Goal: Task Accomplishment & Management: Manage account settings

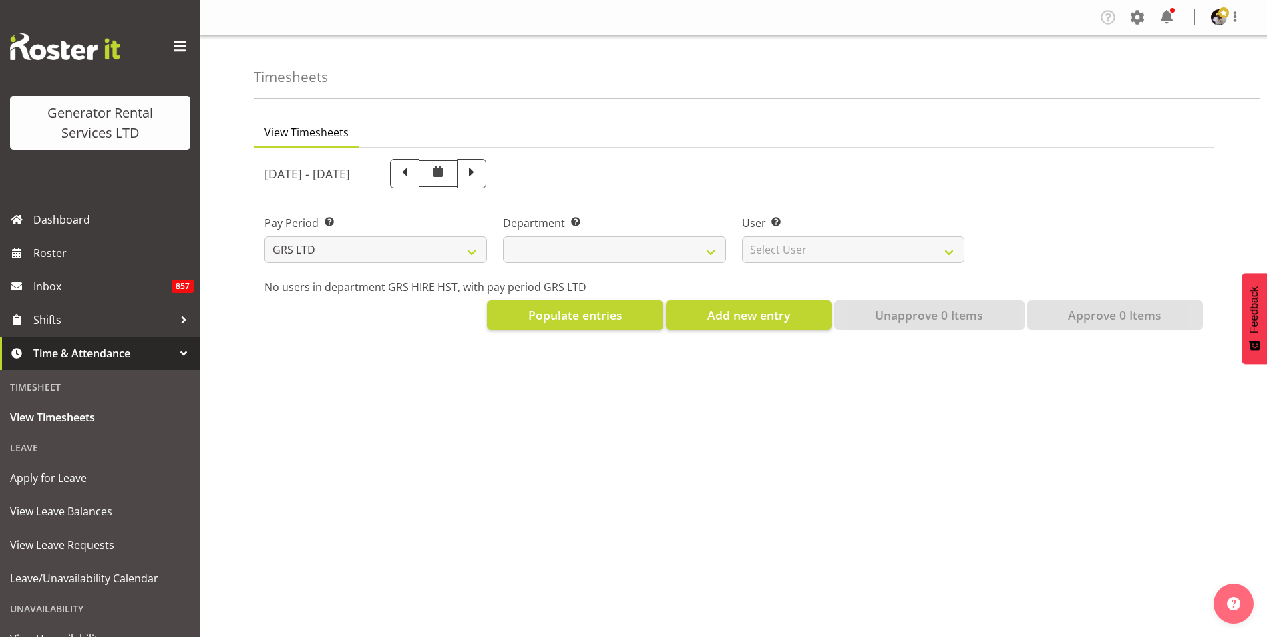
select select
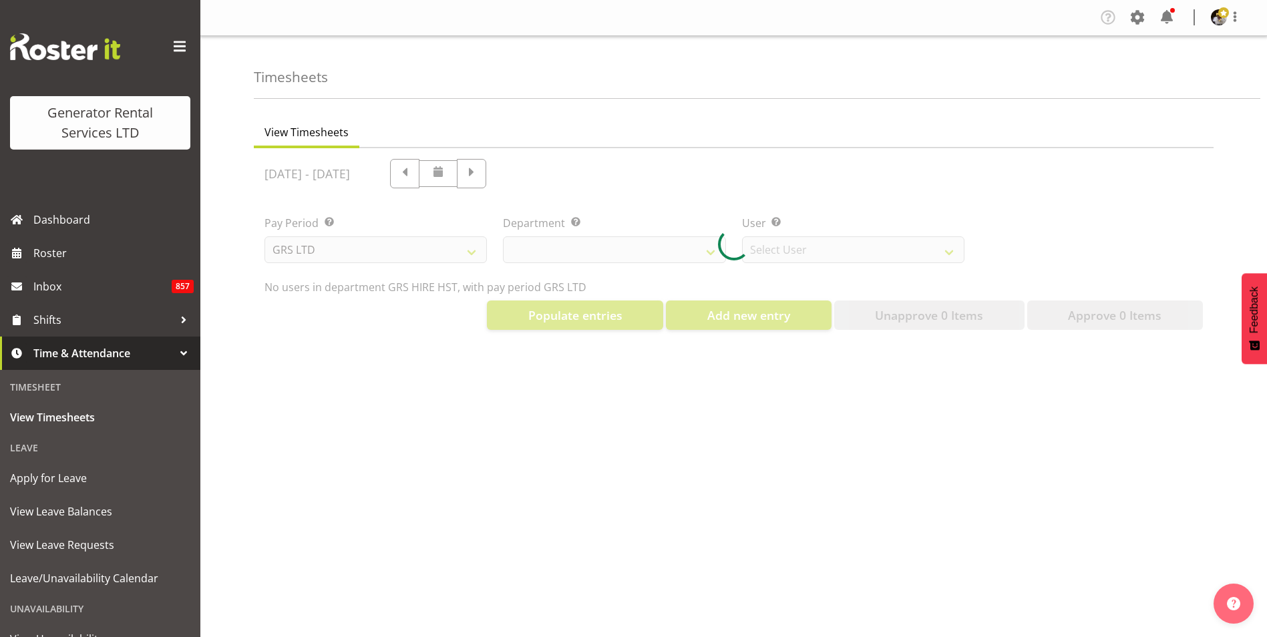
select select "149"
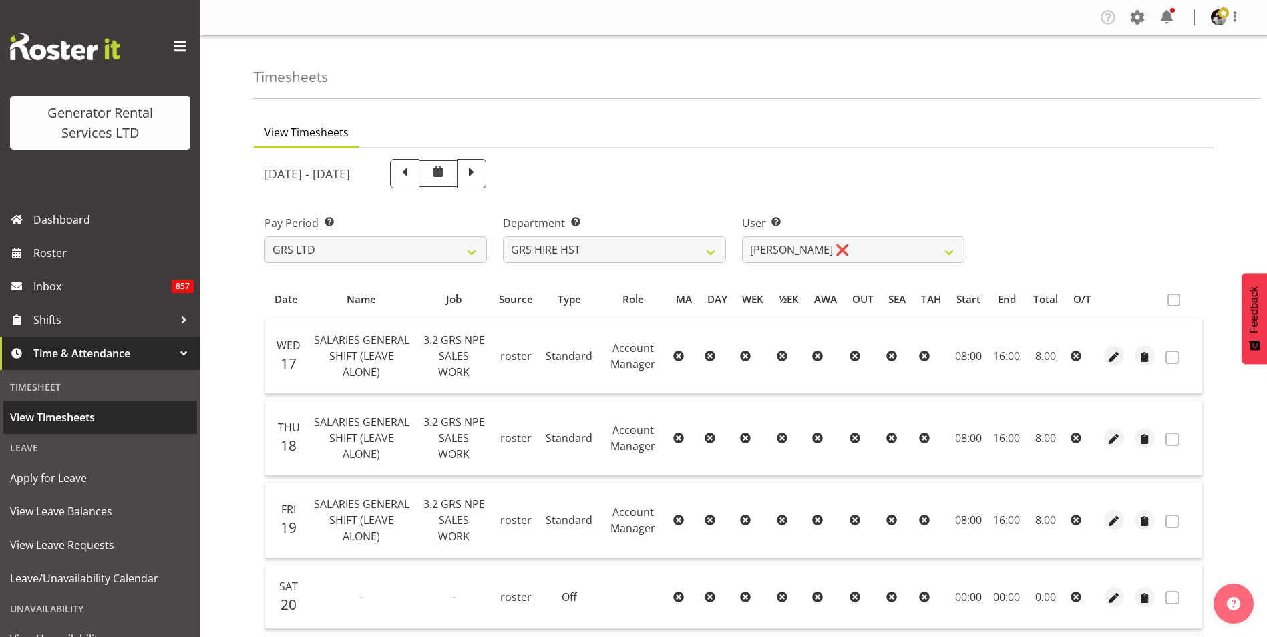
click at [91, 418] on span "View Timesheets" at bounding box center [100, 418] width 180 height 20
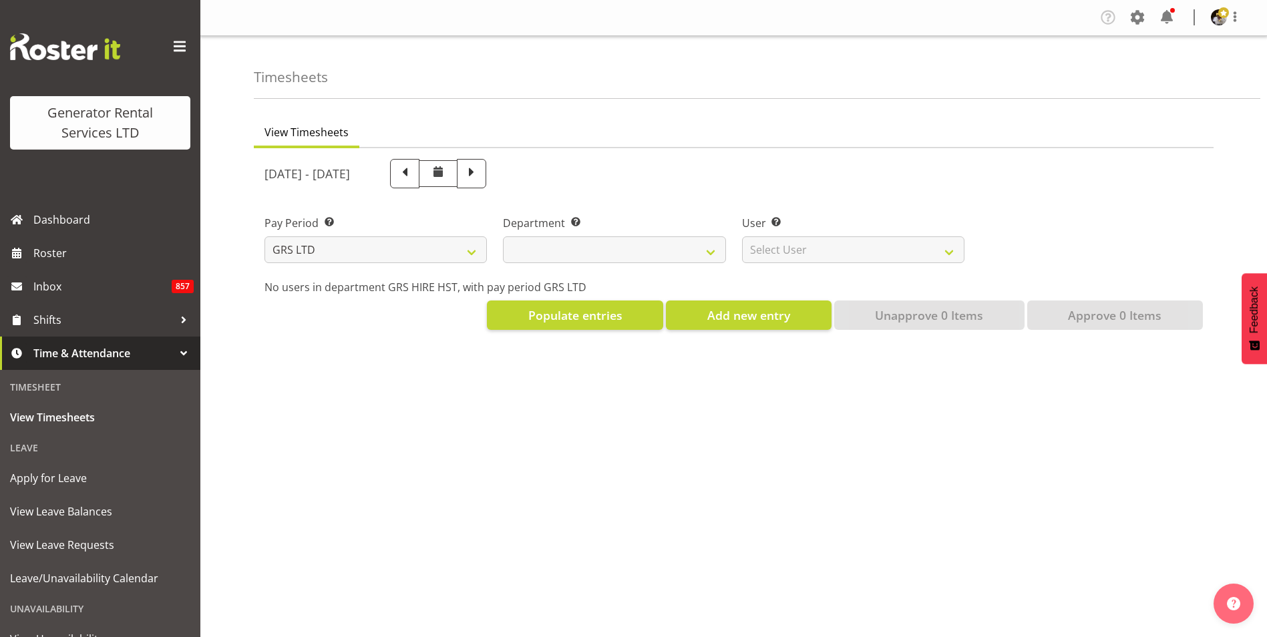
select select
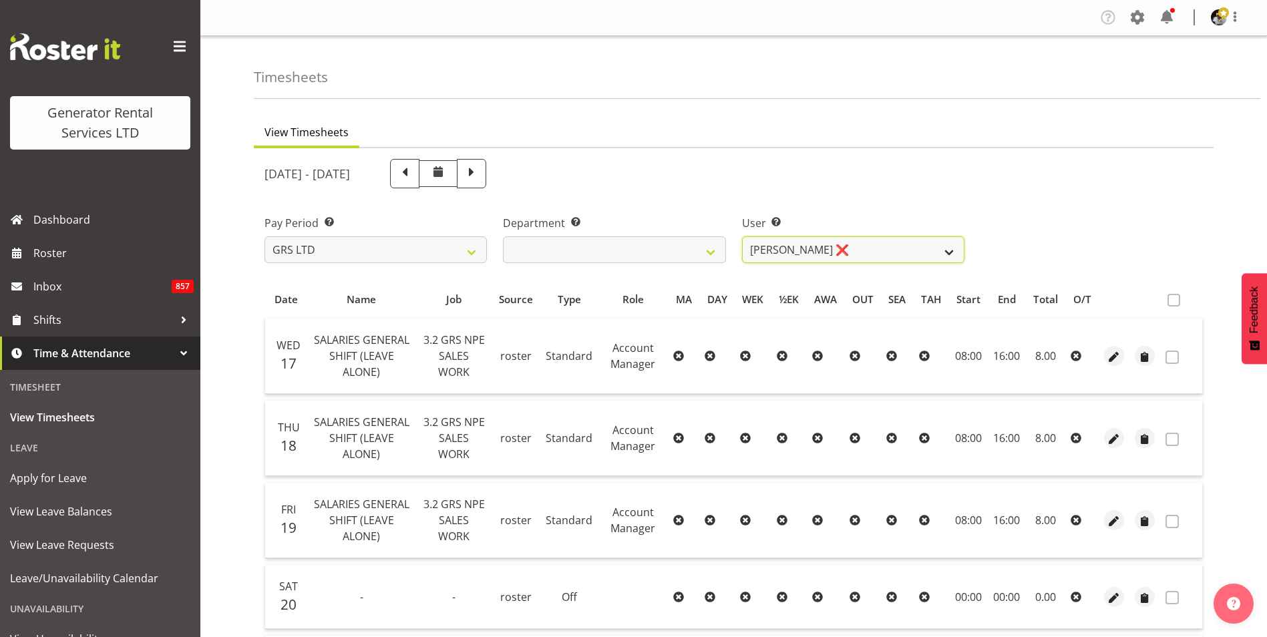
click at [856, 249] on select "[PERSON_NAME] ❌ [PERSON_NAME] ❌ [PERSON_NAME] ❌" at bounding box center [853, 249] width 222 height 27
select select "1338"
click at [742, 236] on select "[PERSON_NAME] ❌ [PERSON_NAME] ❌ [PERSON_NAME] ❌" at bounding box center [853, 249] width 222 height 27
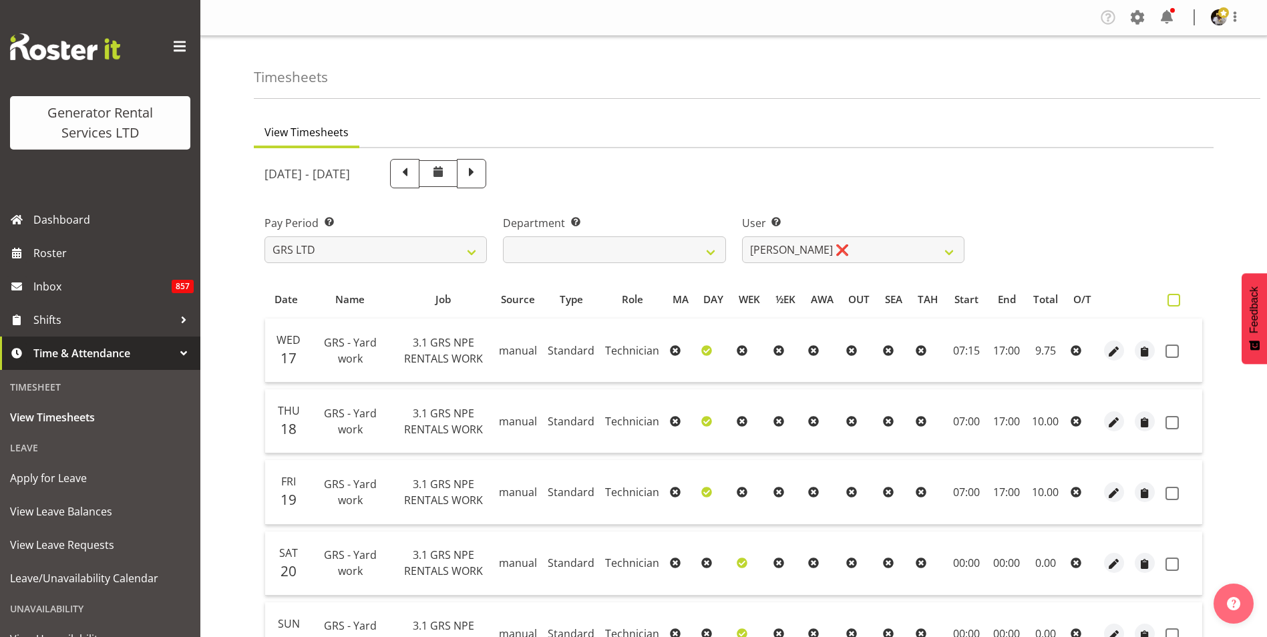
click at [1178, 299] on span at bounding box center [1174, 300] width 13 height 13
click at [1176, 299] on input "checkbox" at bounding box center [1172, 300] width 9 height 9
checkbox input "true"
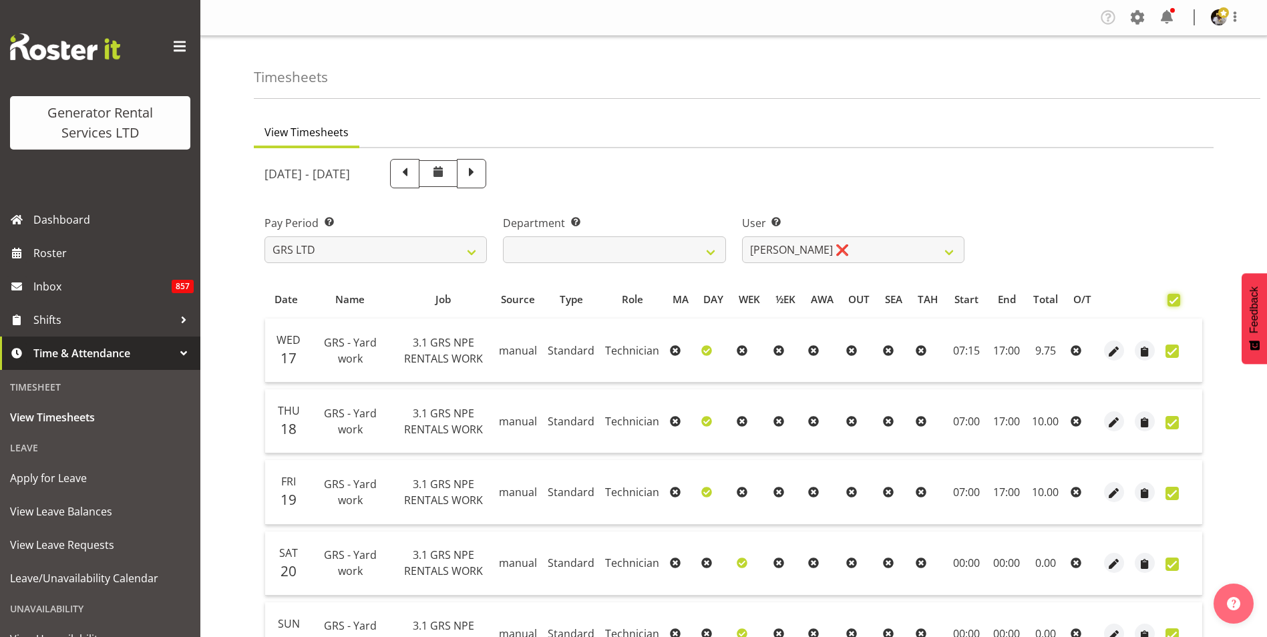
checkbox input "true"
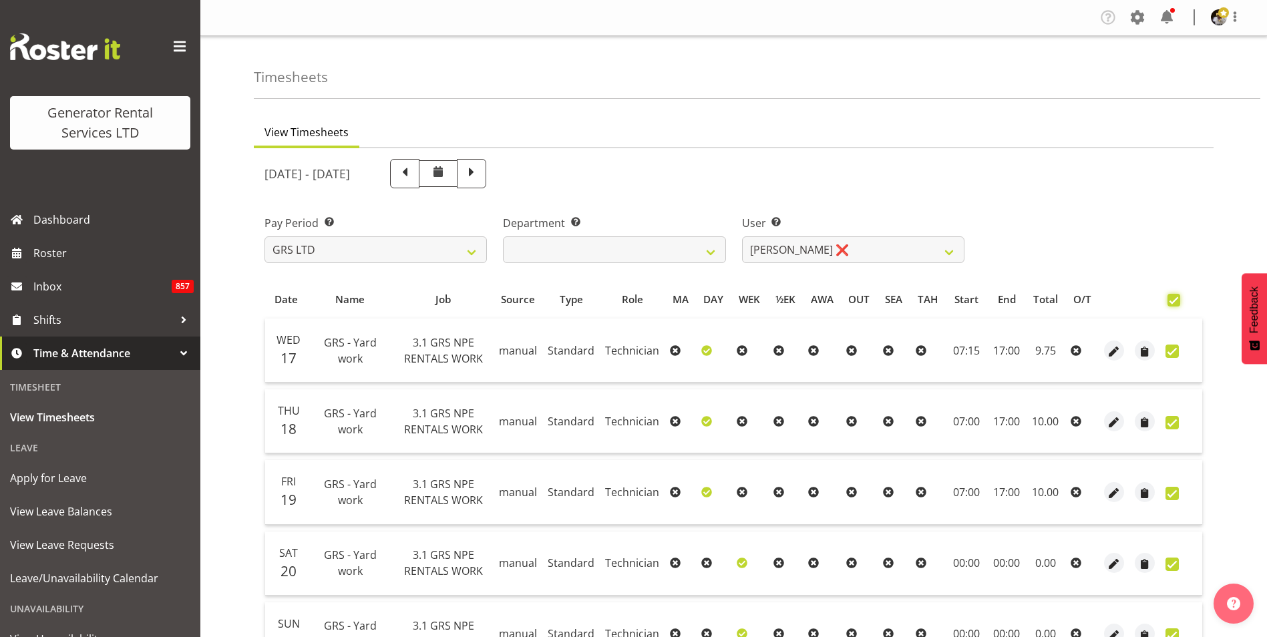
checkbox input "true"
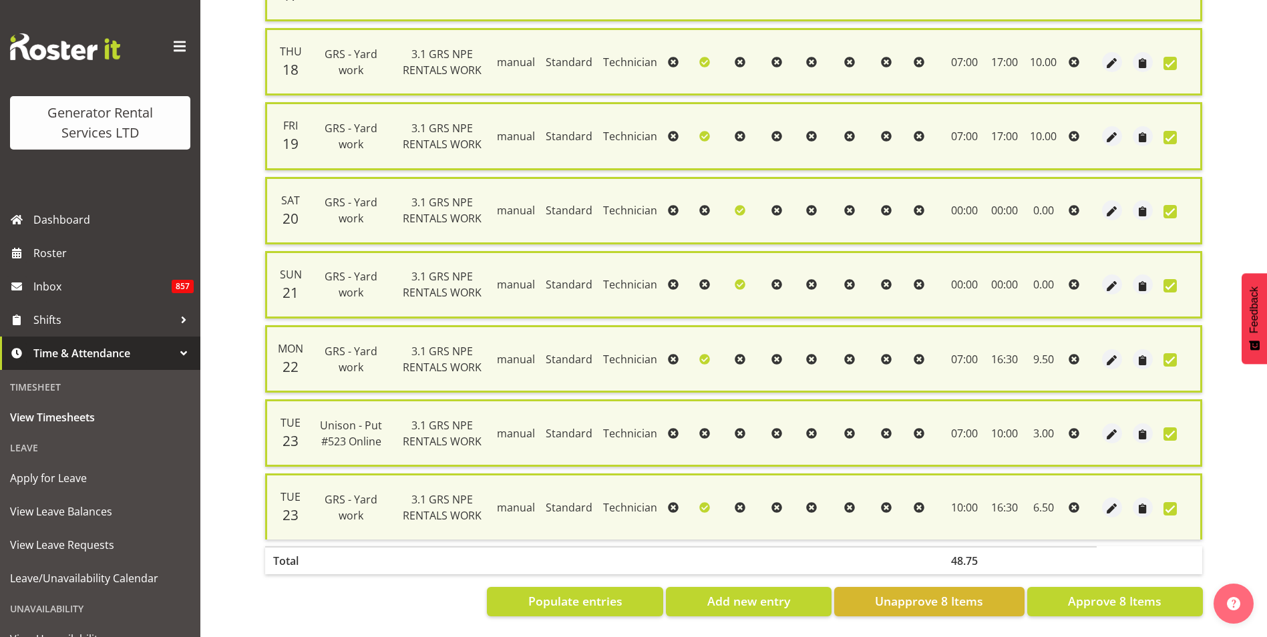
scroll to position [375, 0]
click at [1150, 593] on span "Approve 8 Items" at bounding box center [1115, 601] width 94 height 17
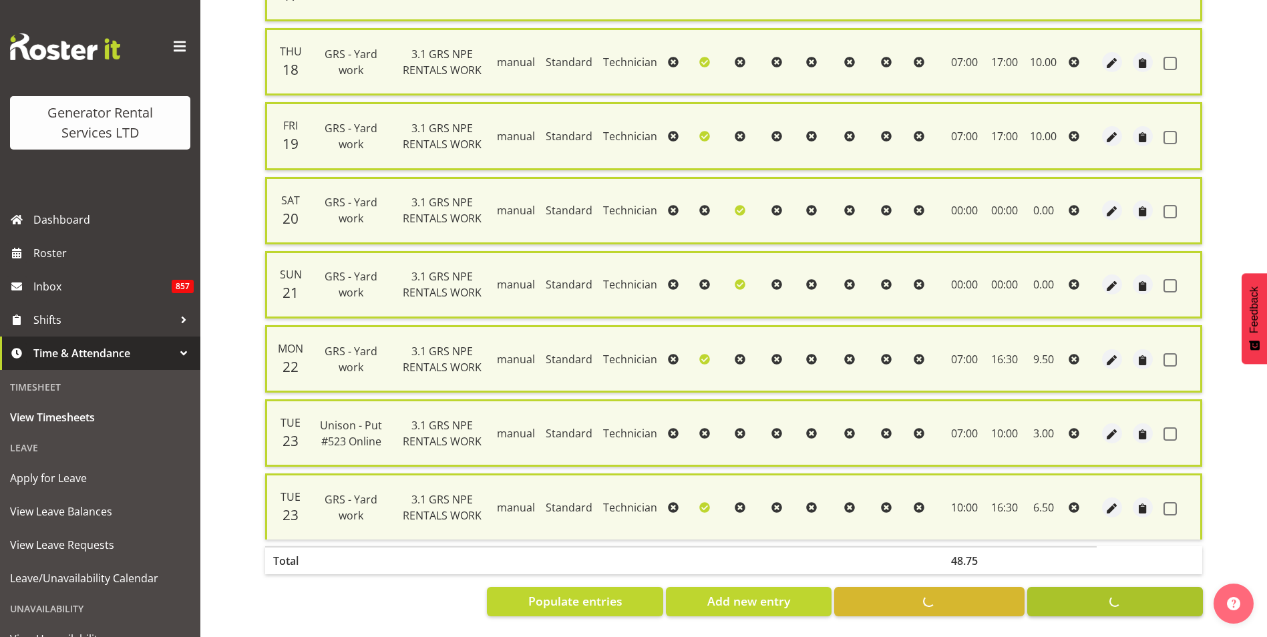
checkbox input "false"
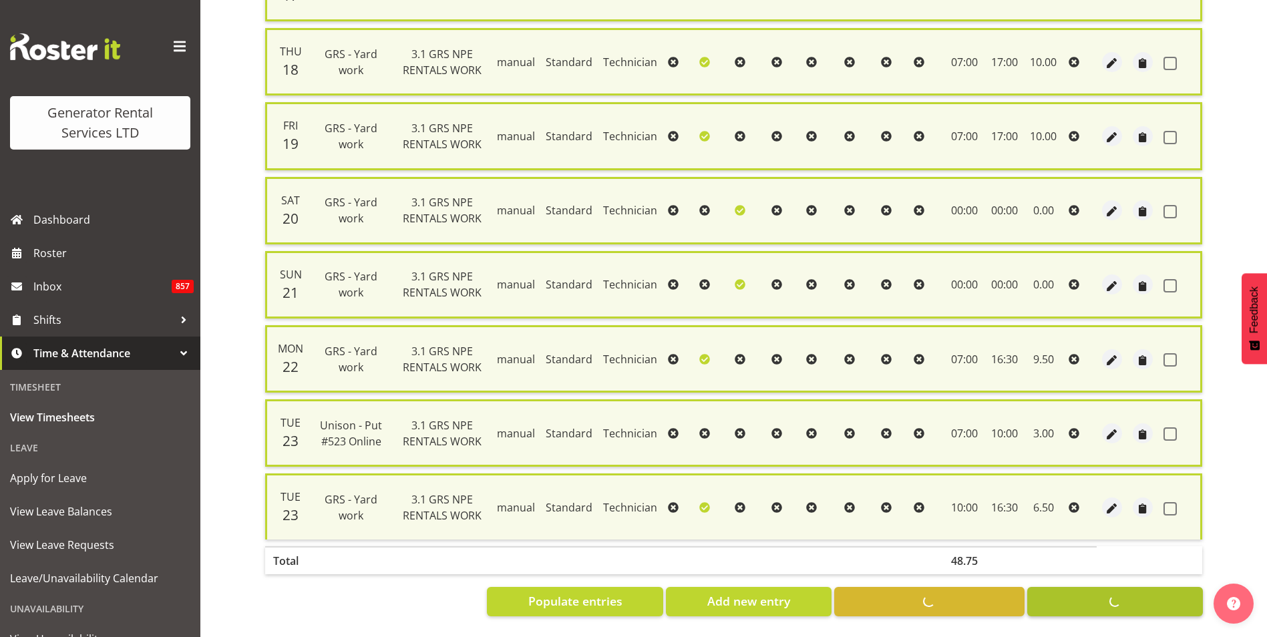
checkbox input "false"
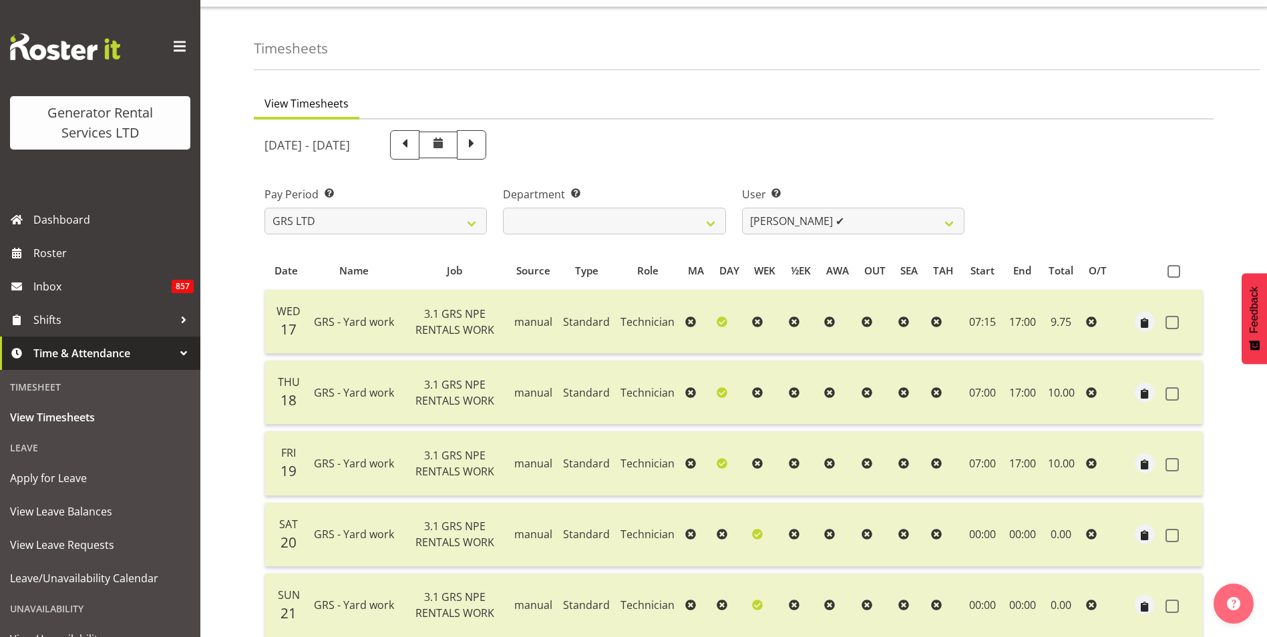
scroll to position [15, 0]
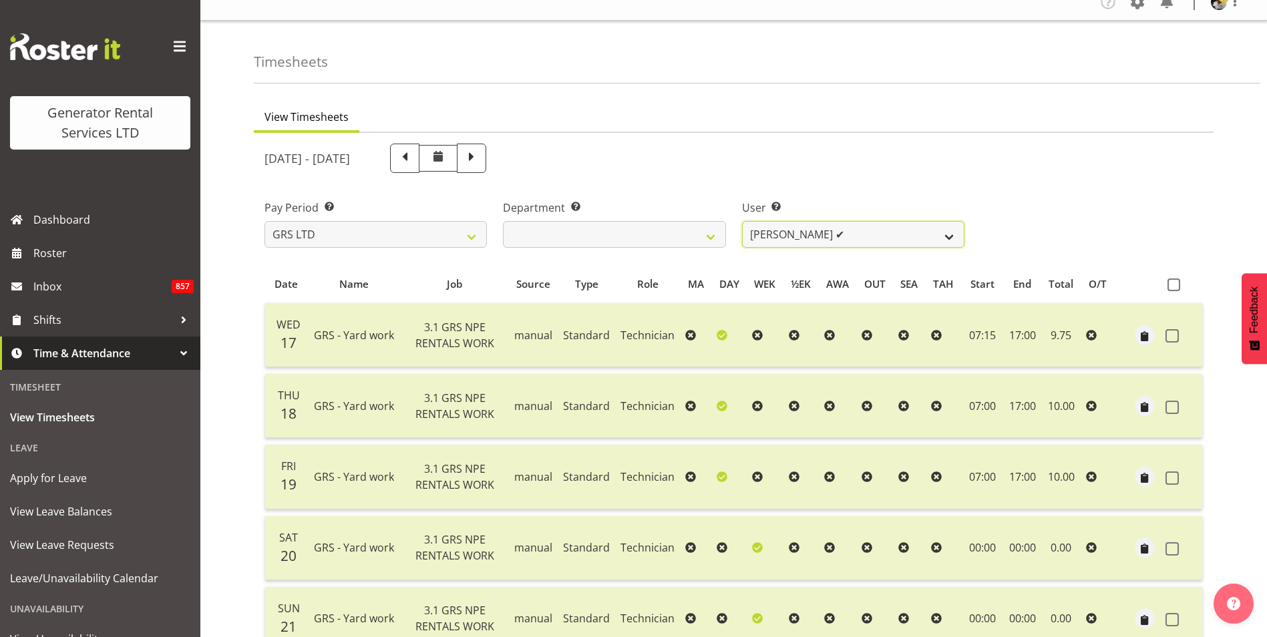
click at [810, 236] on select "[PERSON_NAME] ❌ [PERSON_NAME] ✔ [PERSON_NAME] ❌" at bounding box center [853, 234] width 222 height 27
select select "2327"
click at [742, 221] on select "[PERSON_NAME] ❌ [PERSON_NAME] ✔ [PERSON_NAME] ❌" at bounding box center [853, 234] width 222 height 27
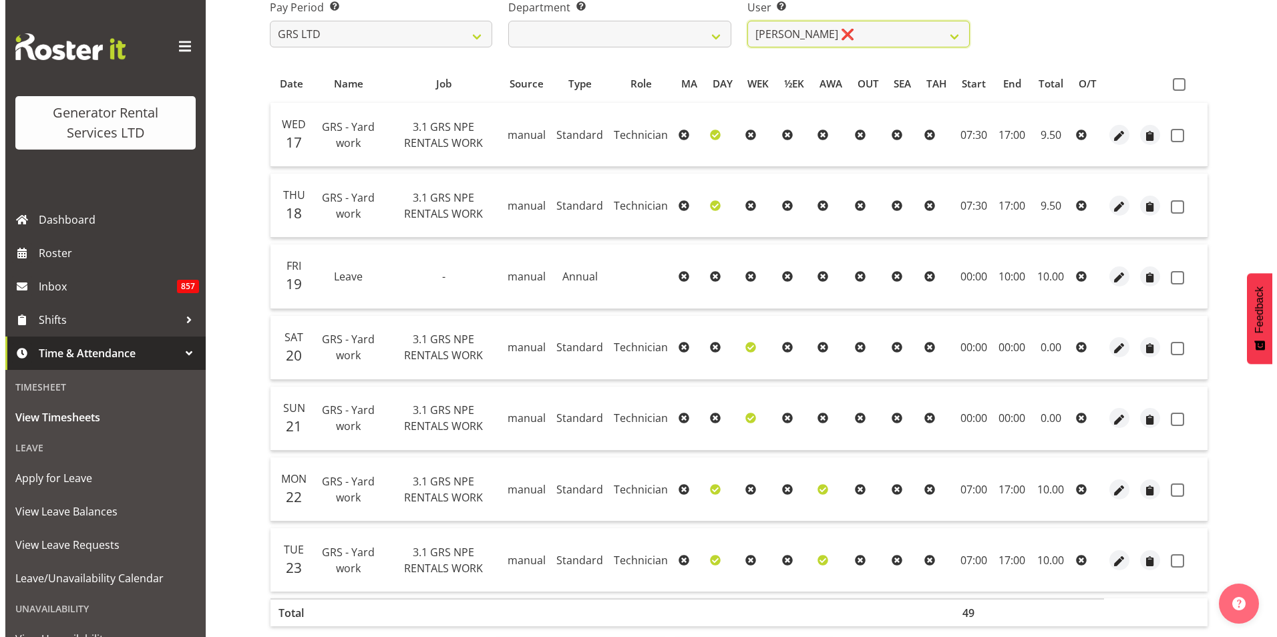
scroll to position [278, 0]
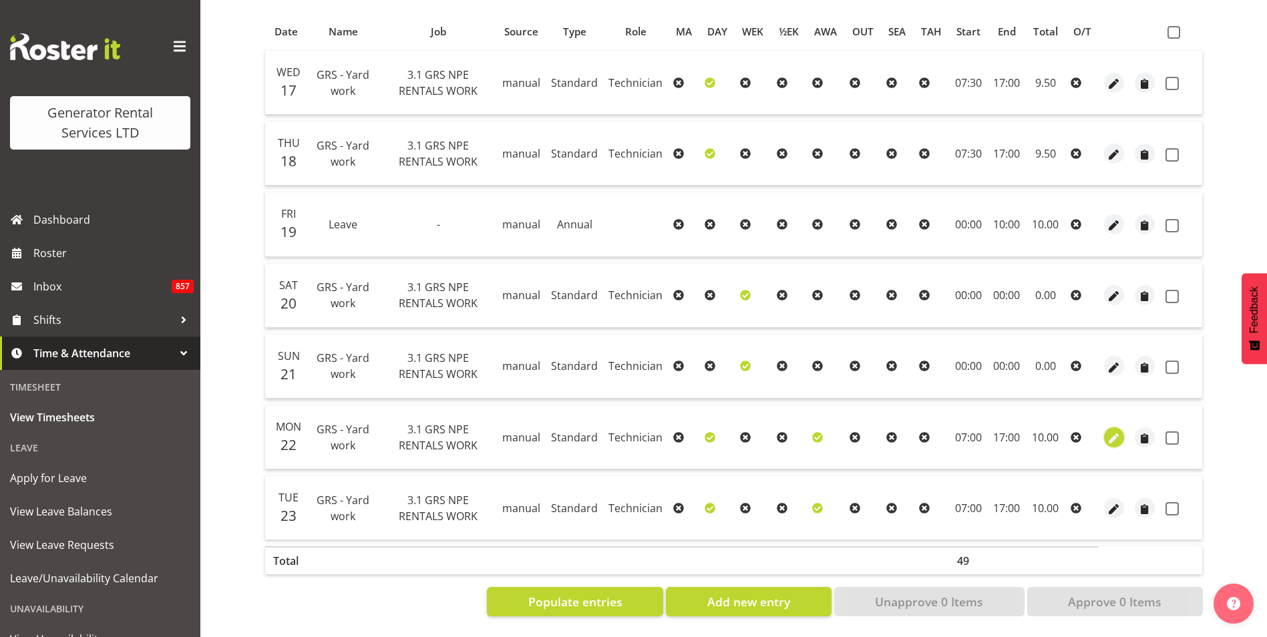
click at [1110, 431] on span "button" at bounding box center [1114, 438] width 15 height 15
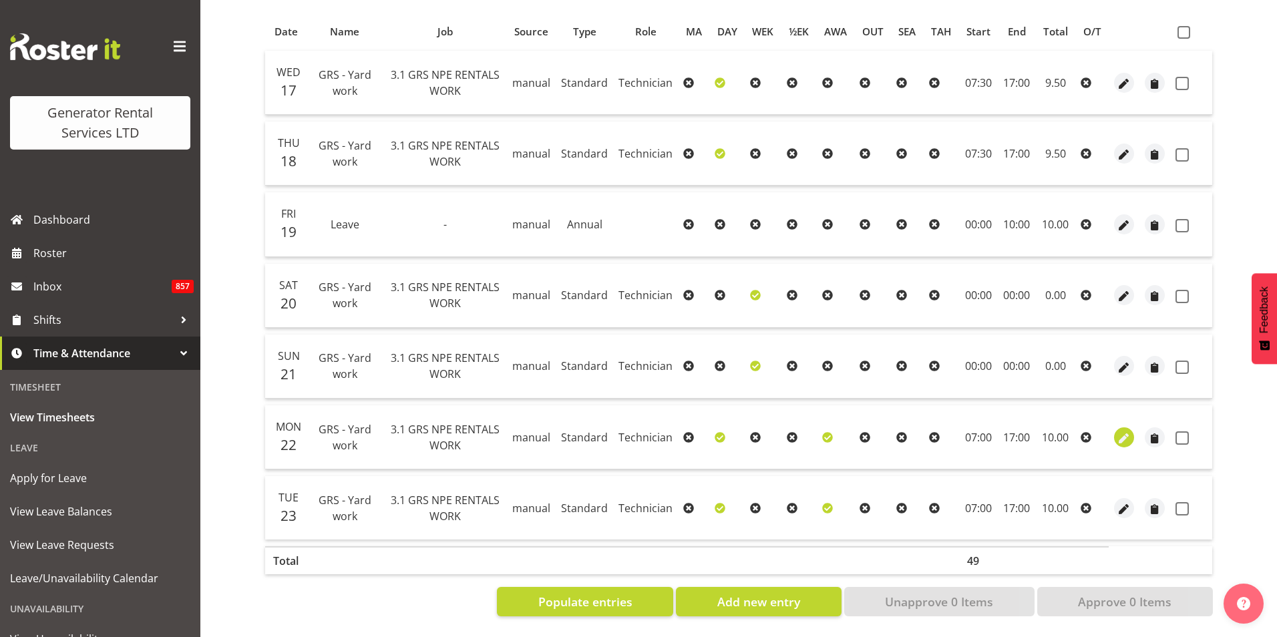
select select "Standard"
select select "20"
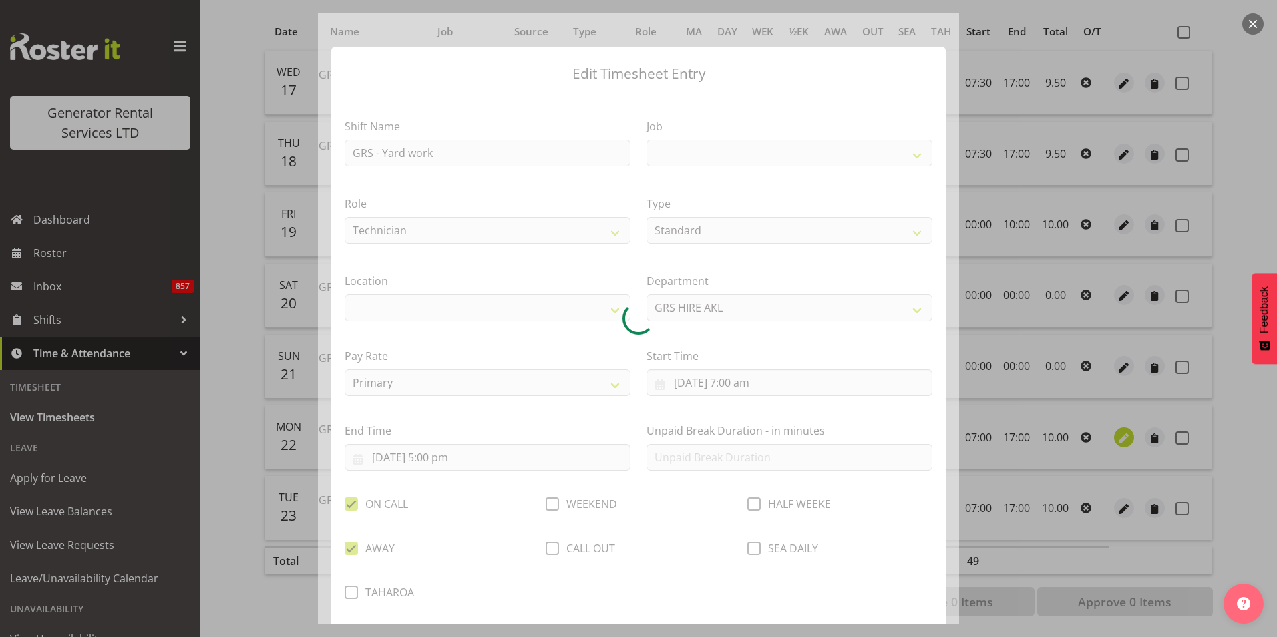
select select
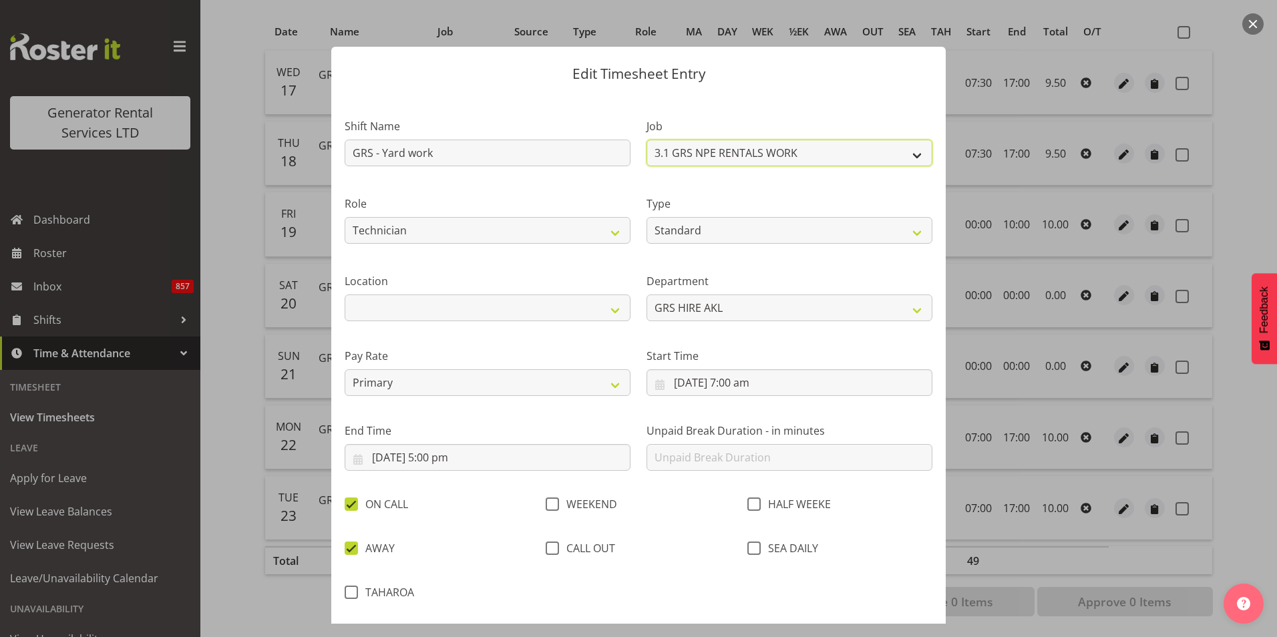
click at [722, 151] on select "1.1 GRS AKL RENTALS 1.1 GRS AKL RENTALS AC 1.1 GRS AKL RENTALS CT 1.1 GRS AKL R…" at bounding box center [790, 153] width 286 height 27
select select "877"
click at [647, 140] on select "1.1 GRS AKL RENTALS 1.1 GRS AKL RENTALS AC 1.1 GRS AKL RENTALS CT 1.1 GRS AKL R…" at bounding box center [790, 153] width 286 height 27
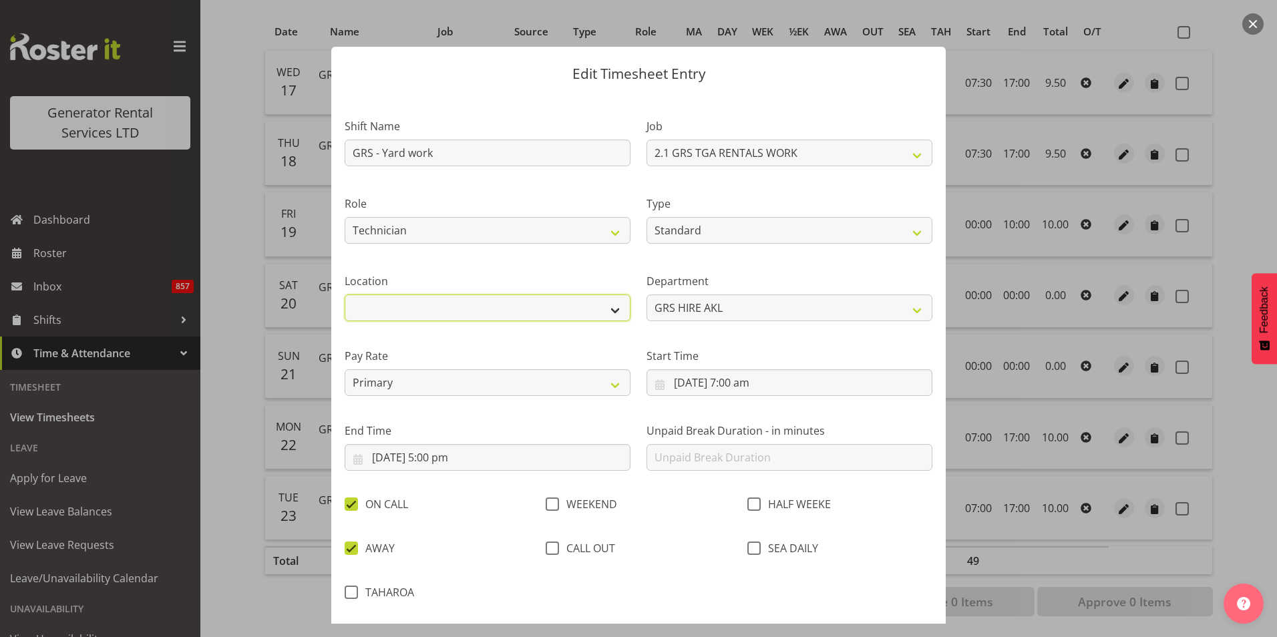
click at [577, 303] on select "GRS Auckland GRS [GEOGRAPHIC_DATA] GRS [GEOGRAPHIC_DATA] [GEOGRAPHIC_DATA]" at bounding box center [488, 308] width 286 height 27
click at [459, 406] on div "End Time [DATE] 5:00 pm January February March April May June July August Septe…" at bounding box center [488, 441] width 302 height 75
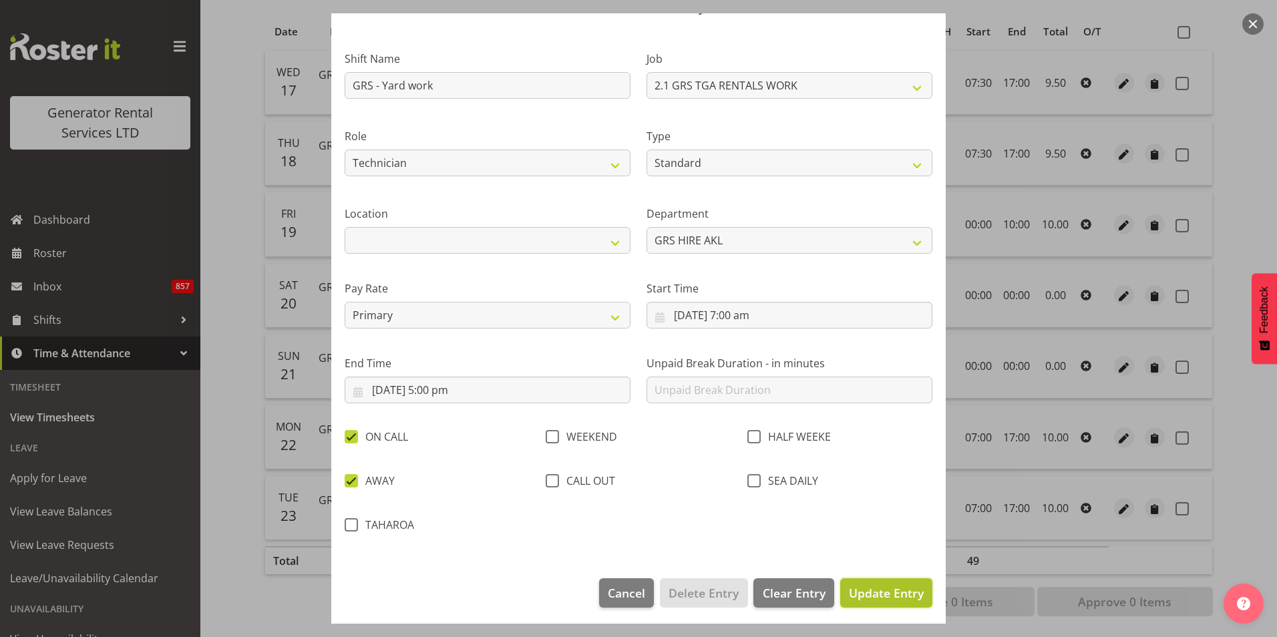
click at [887, 589] on span "Update Entry" at bounding box center [886, 593] width 75 height 16
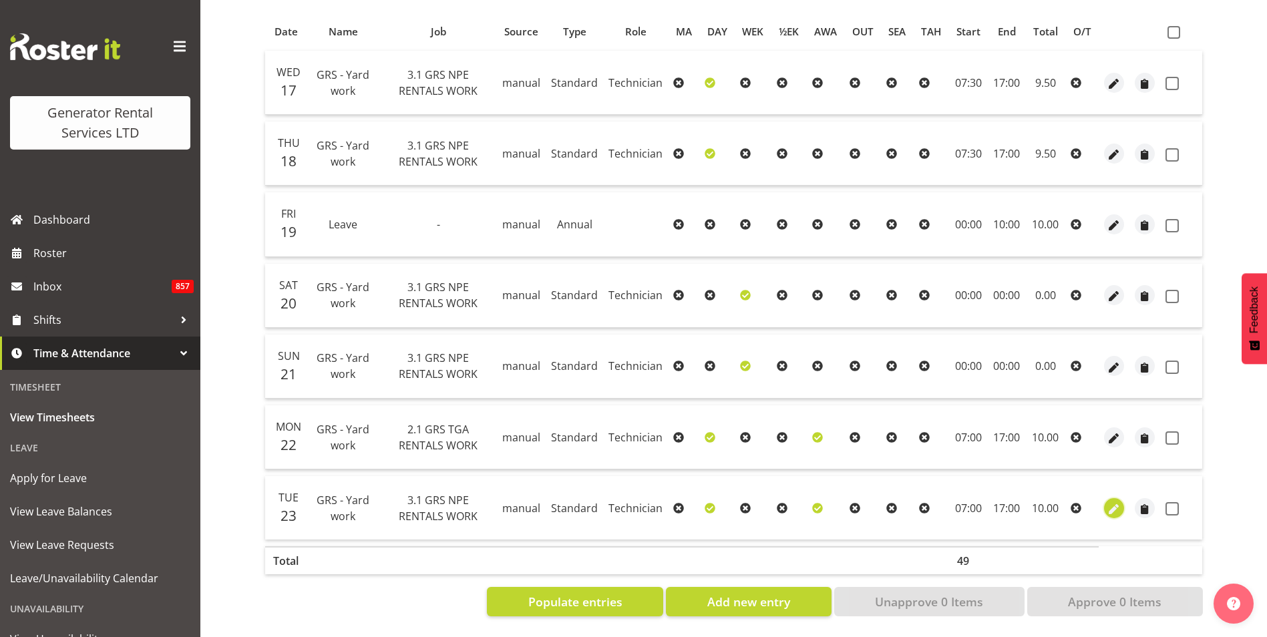
click at [1114, 502] on span "button" at bounding box center [1114, 509] width 15 height 15
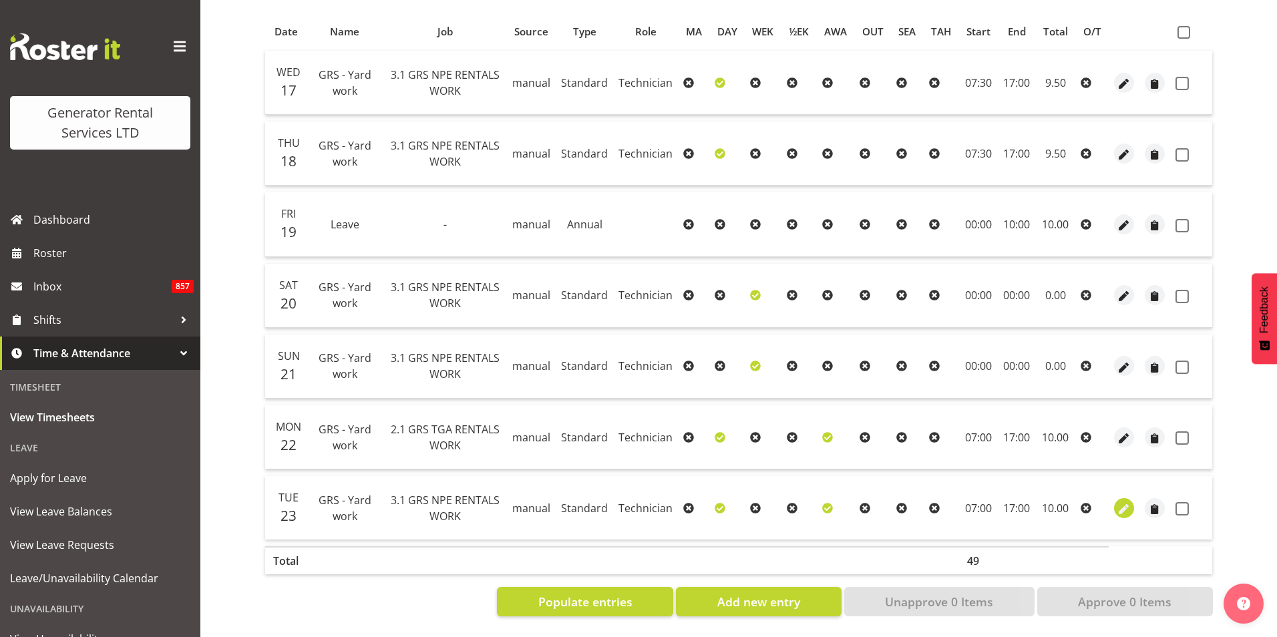
select select "Standard"
select select "20"
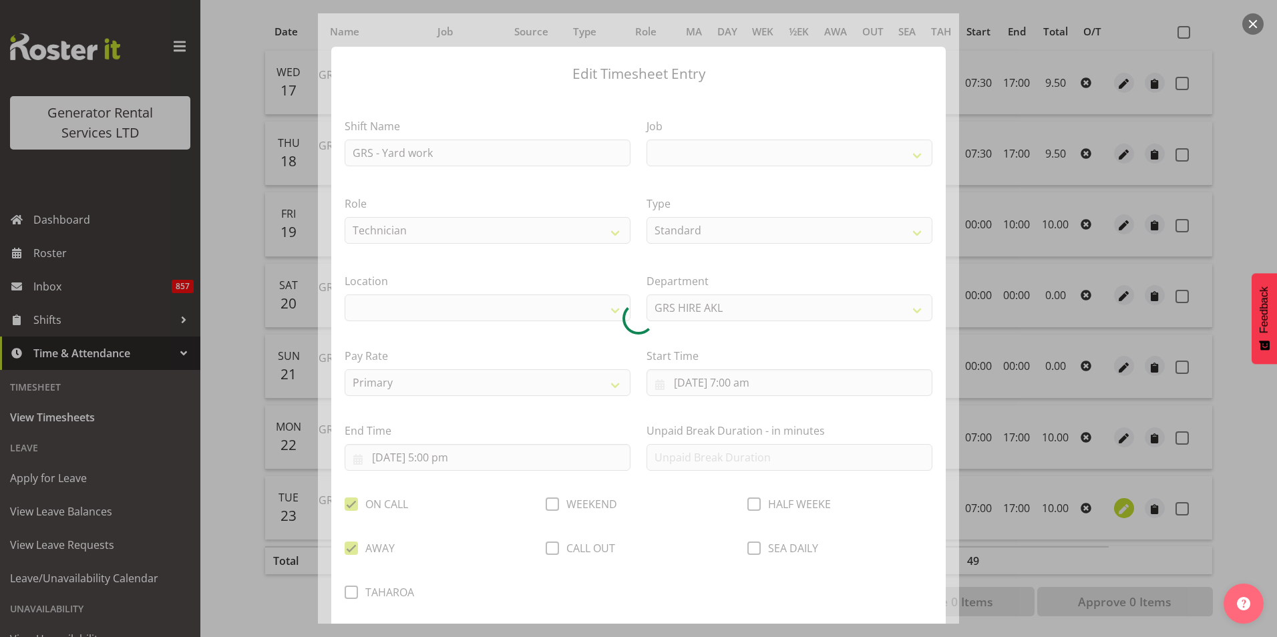
select select
select select "880"
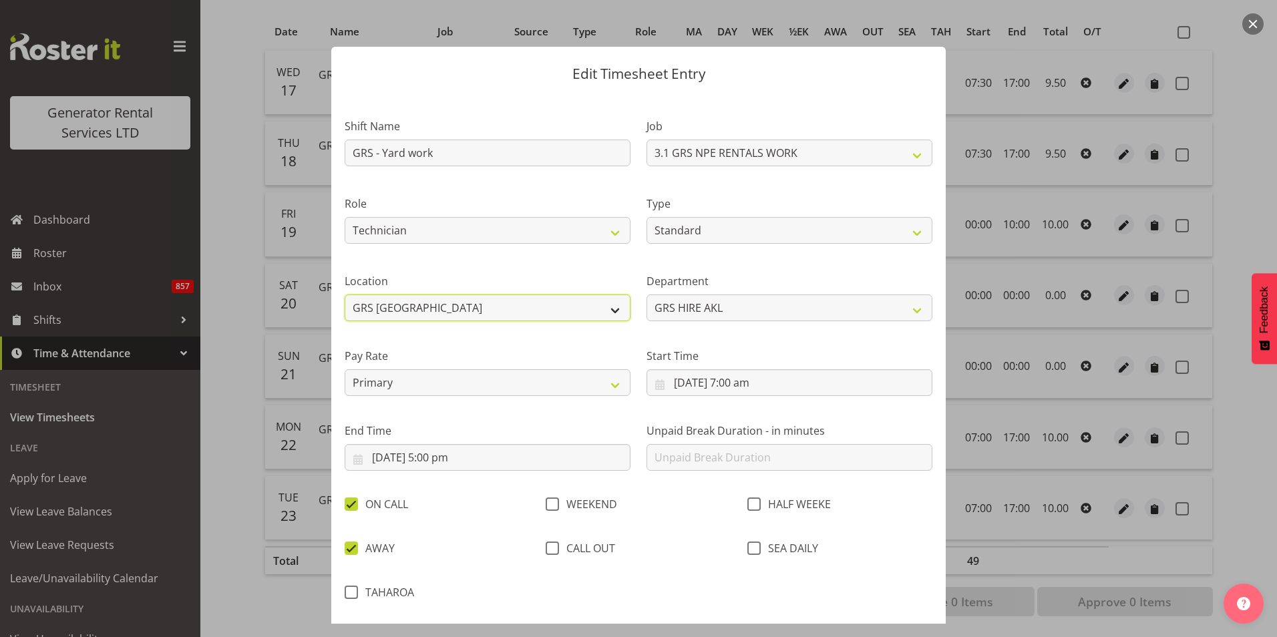
click at [458, 315] on select "GRS Auckland GRS [GEOGRAPHIC_DATA] GRS [GEOGRAPHIC_DATA] [GEOGRAPHIC_DATA]" at bounding box center [488, 308] width 286 height 27
select select "29"
click at [345, 295] on select "GRS Auckland GRS [GEOGRAPHIC_DATA] GRS [GEOGRAPHIC_DATA] [GEOGRAPHIC_DATA]" at bounding box center [488, 308] width 286 height 27
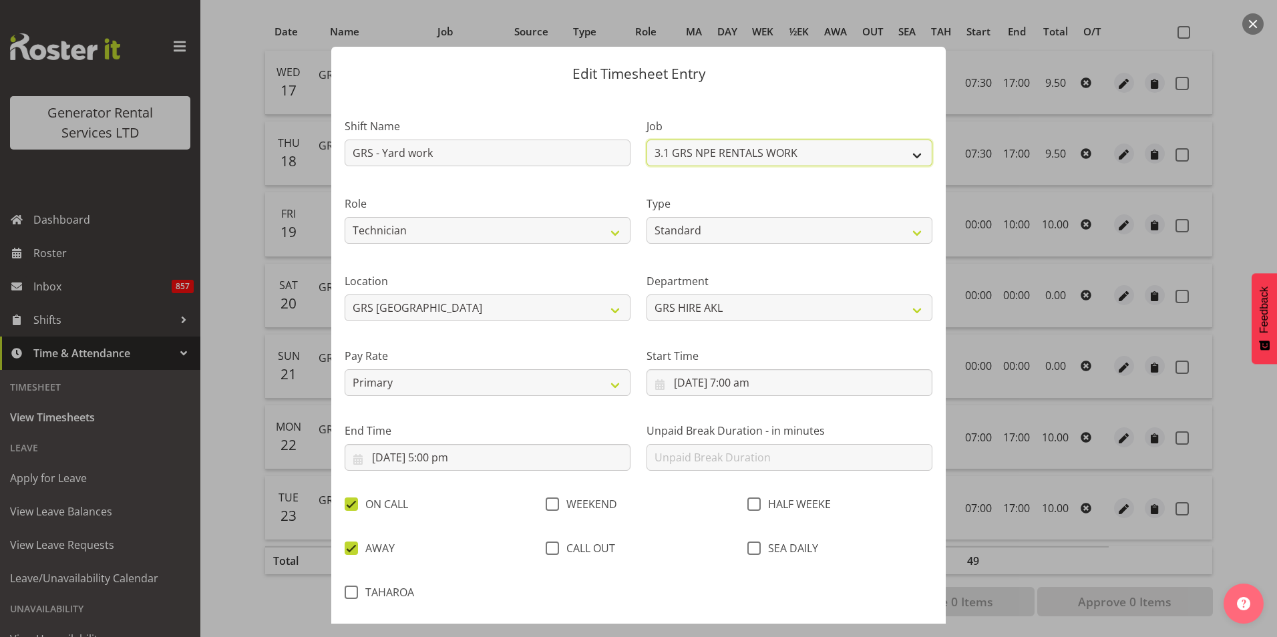
click at [736, 158] on select "1.1 GRS AKL RENTALS 1.1 GRS AKL RENTALS AC 1.1 GRS AKL RENTALS CT 1.1 GRS AKL R…" at bounding box center [790, 153] width 286 height 27
select select "877"
click at [647, 140] on select "1.1 GRS AKL RENTALS 1.1 GRS AKL RENTALS AC 1.1 GRS AKL RENTALS CT 1.1 GRS AKL R…" at bounding box center [790, 153] width 286 height 27
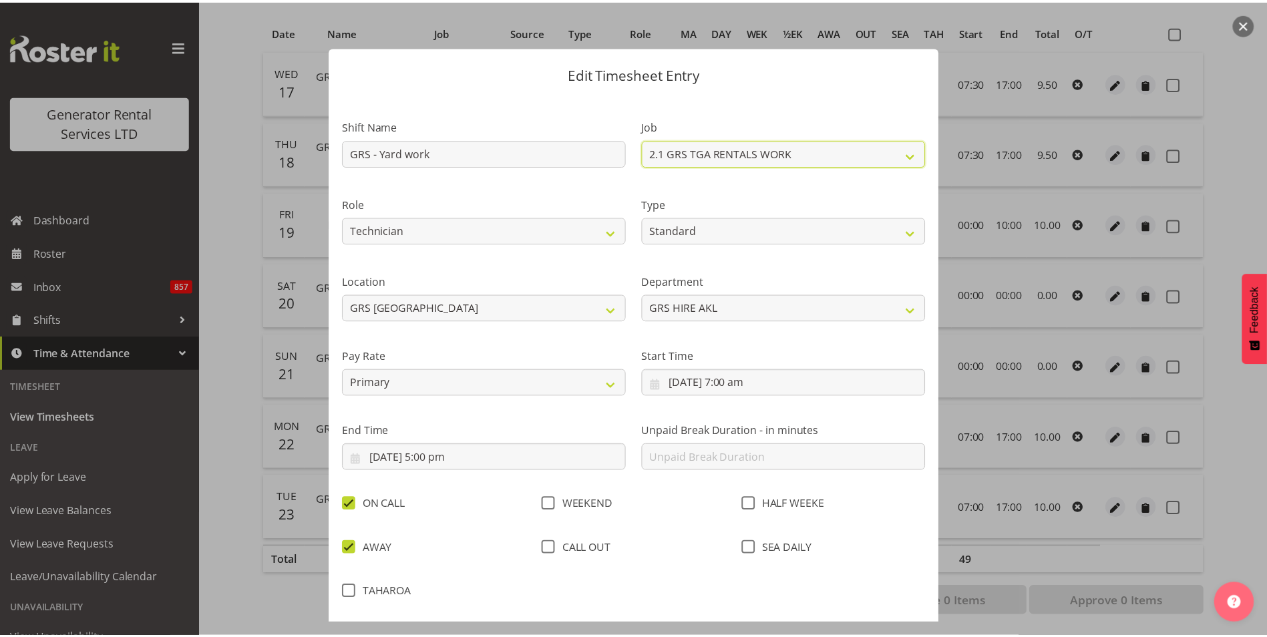
scroll to position [71, 0]
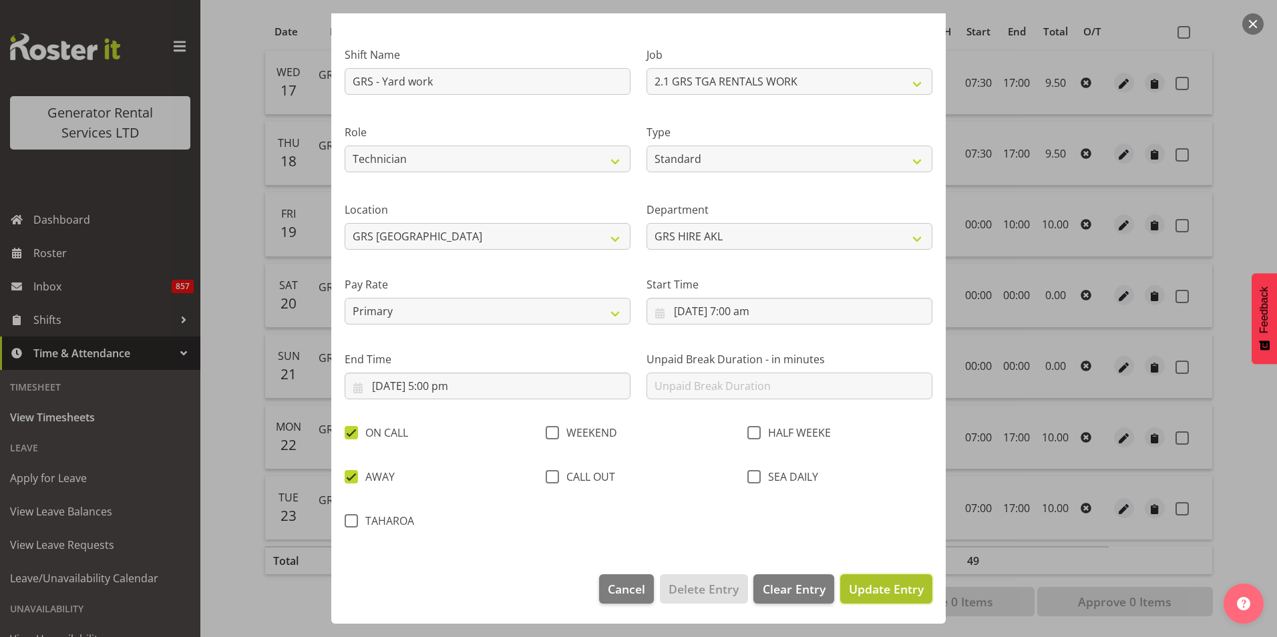
click at [880, 599] on button "Update Entry" at bounding box center [886, 589] width 92 height 29
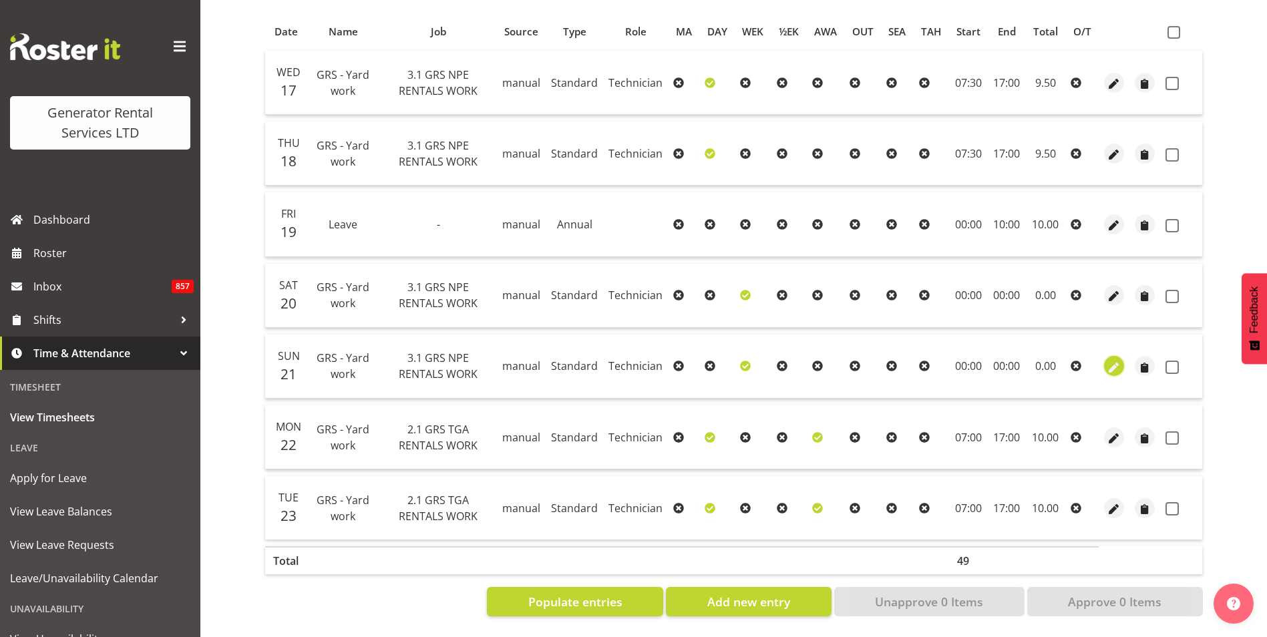
click at [1114, 360] on span "button" at bounding box center [1114, 367] width 15 height 15
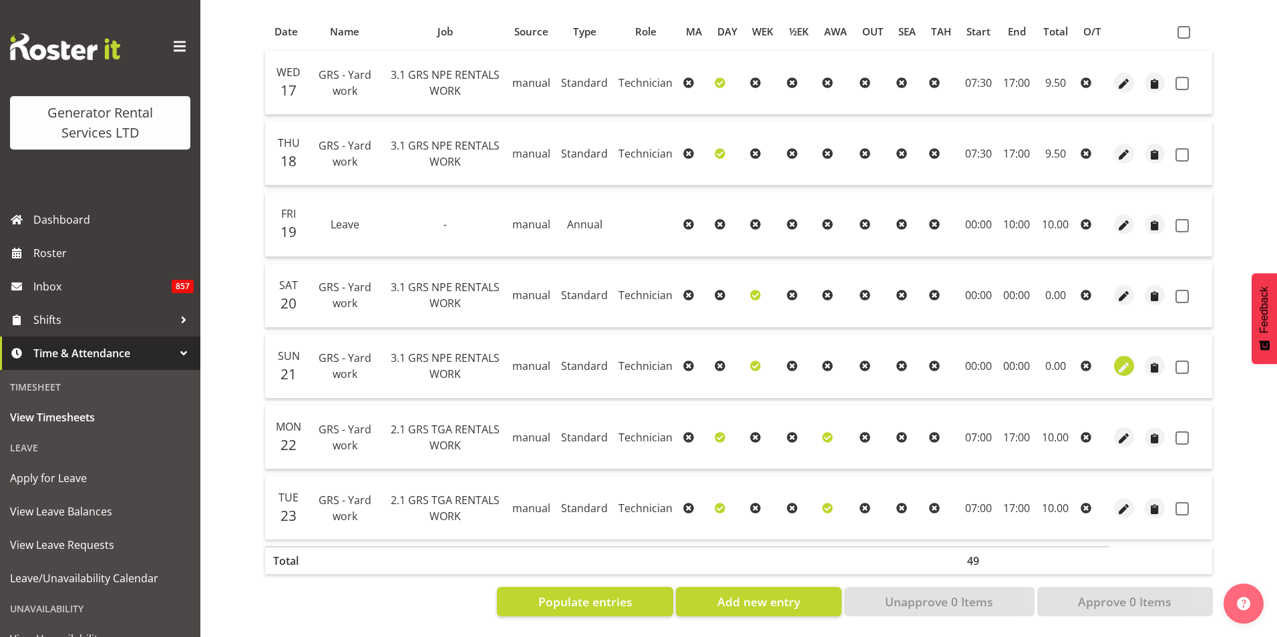
select select "Standard"
select select "20"
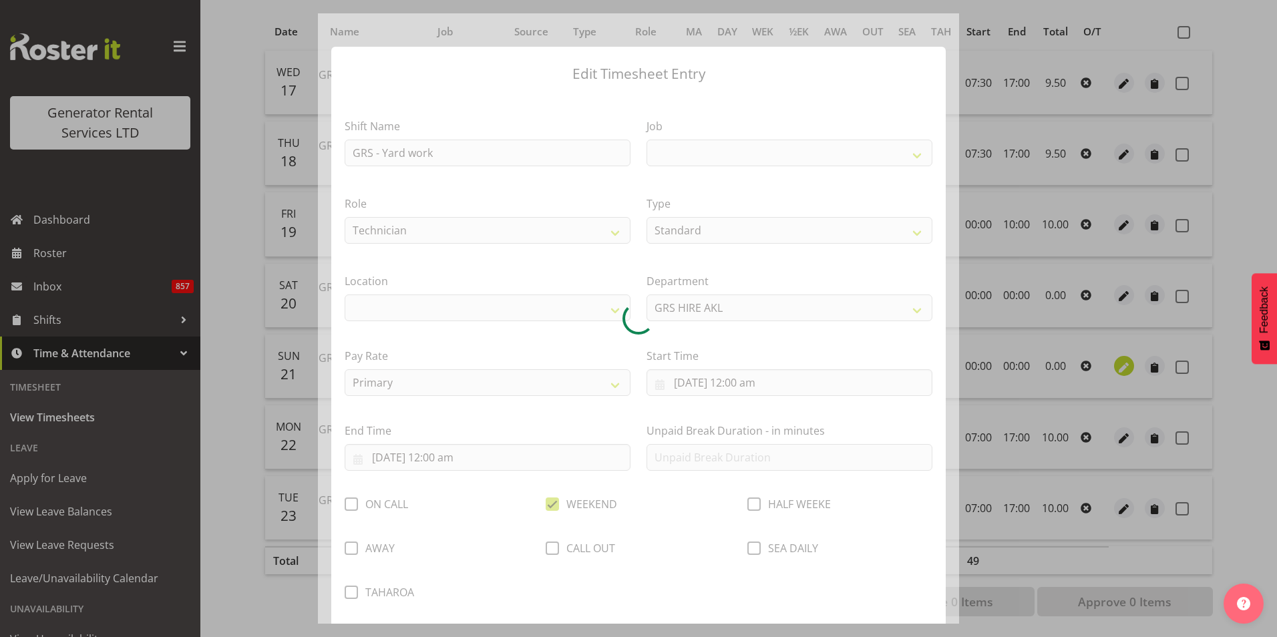
select select
select select "880"
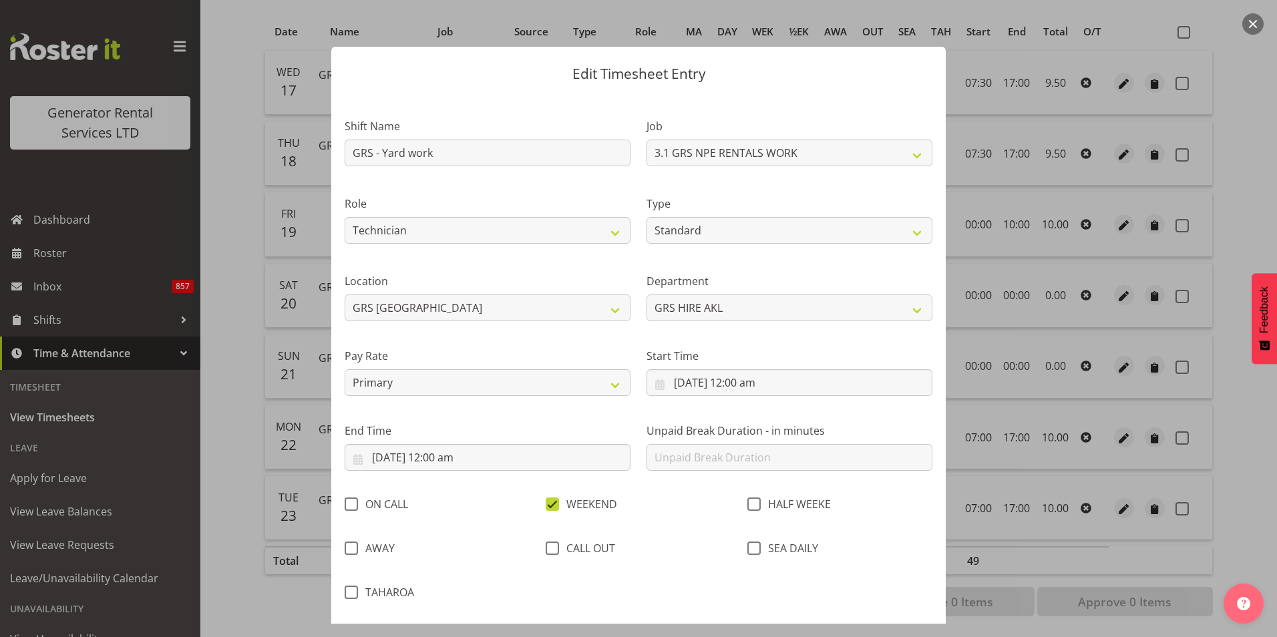
click at [1257, 19] on button "button" at bounding box center [1253, 23] width 21 height 21
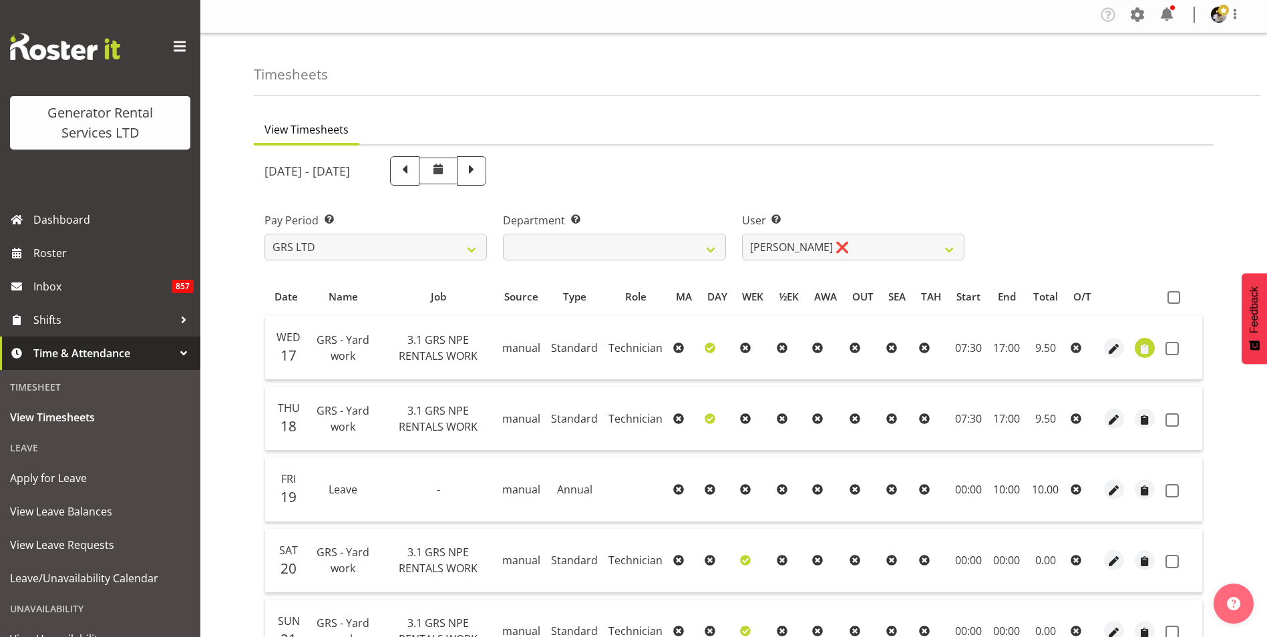
scroll to position [0, 0]
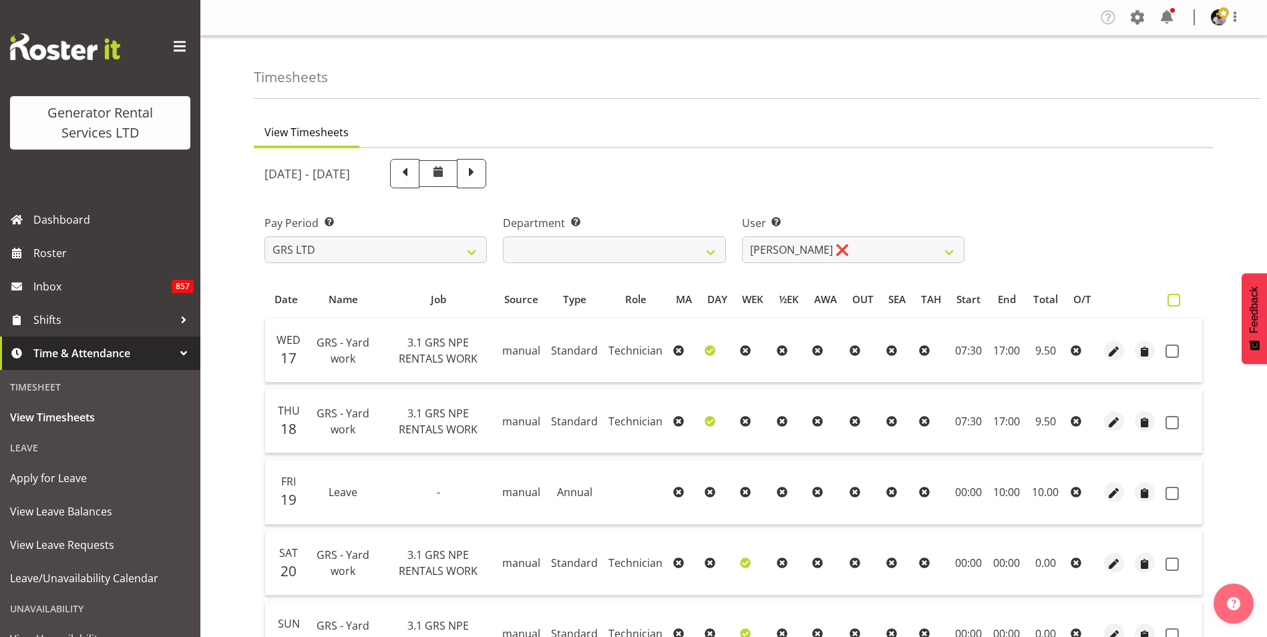
click at [1178, 297] on span at bounding box center [1174, 300] width 13 height 13
click at [1176, 297] on input "checkbox" at bounding box center [1172, 300] width 9 height 9
checkbox input "true"
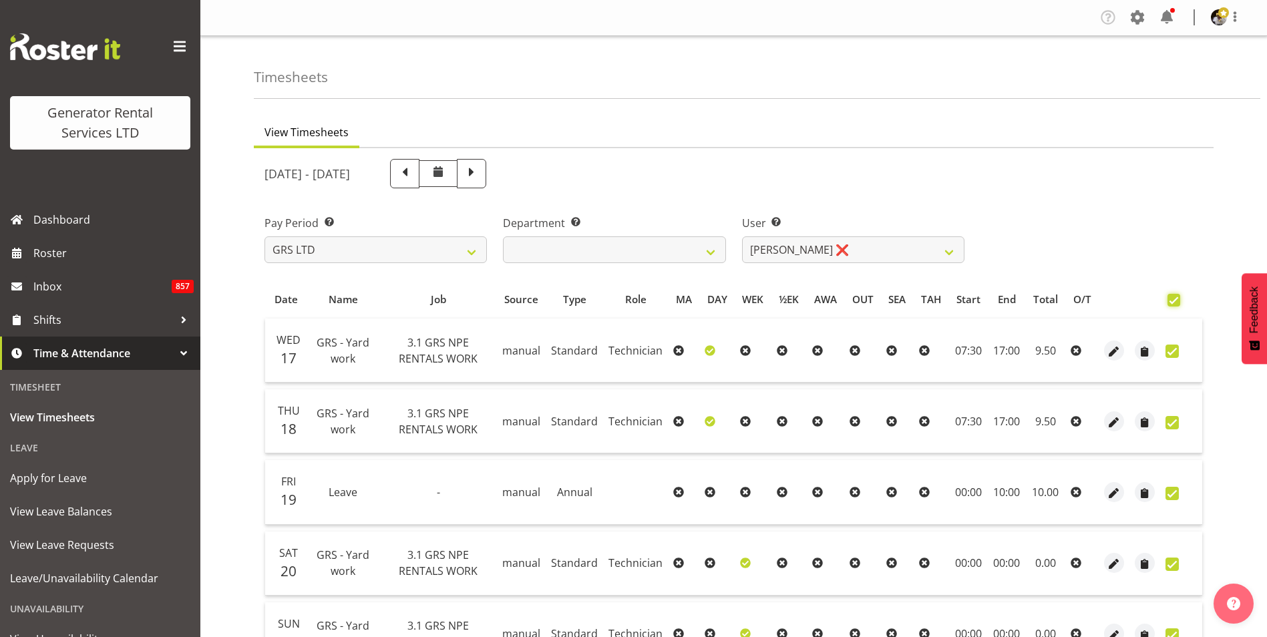
checkbox input "true"
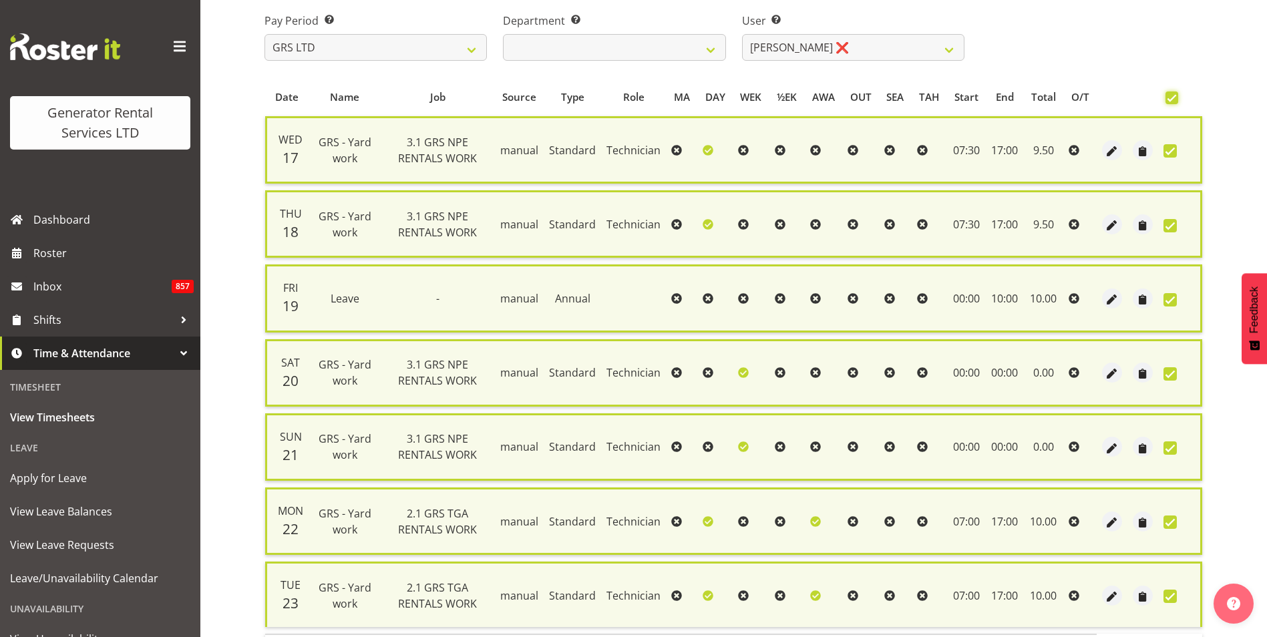
scroll to position [300, 0]
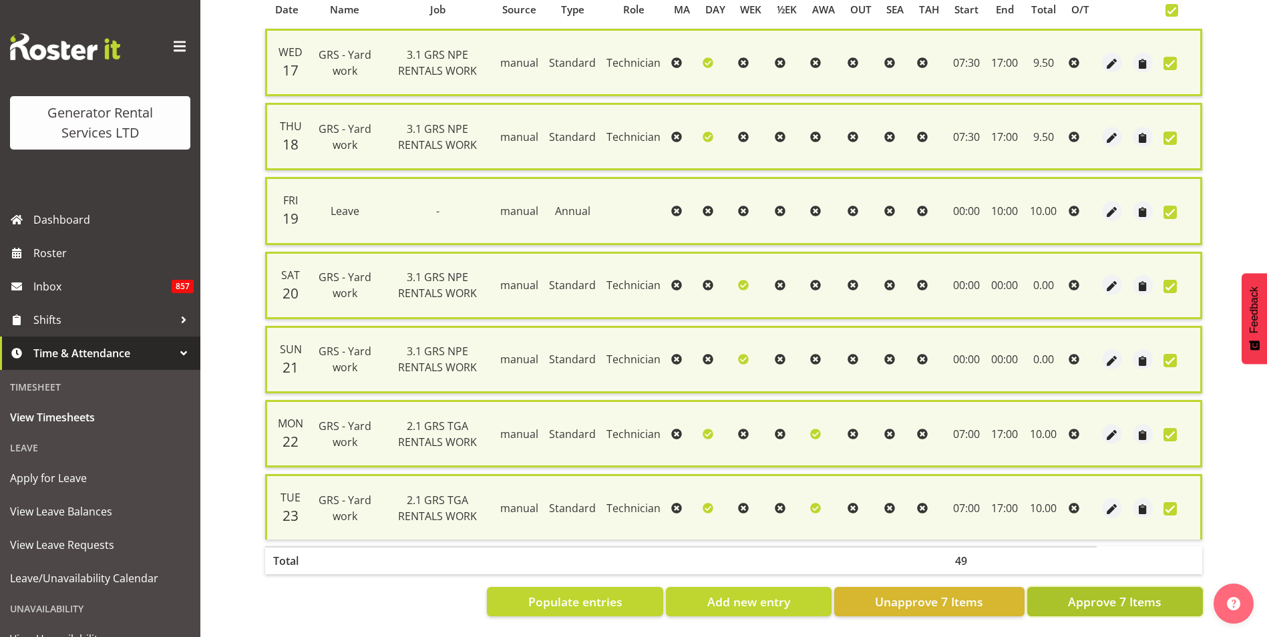
click at [1127, 593] on span "Approve 7 Items" at bounding box center [1115, 601] width 94 height 17
checkbox input "false"
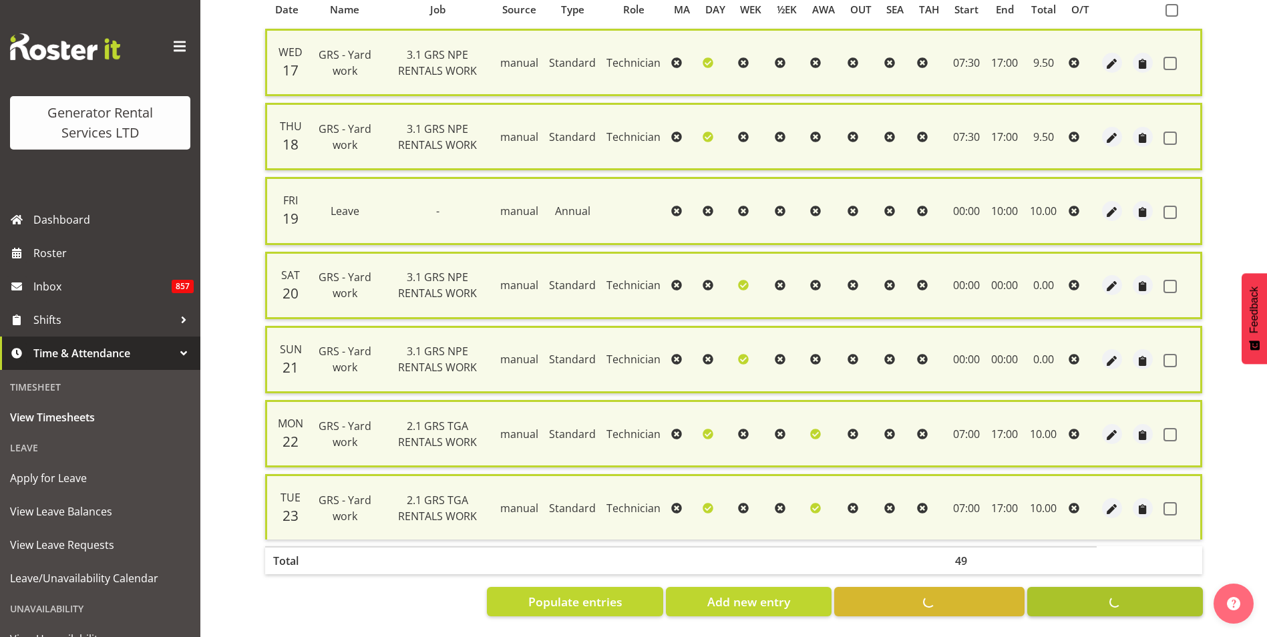
checkbox input "false"
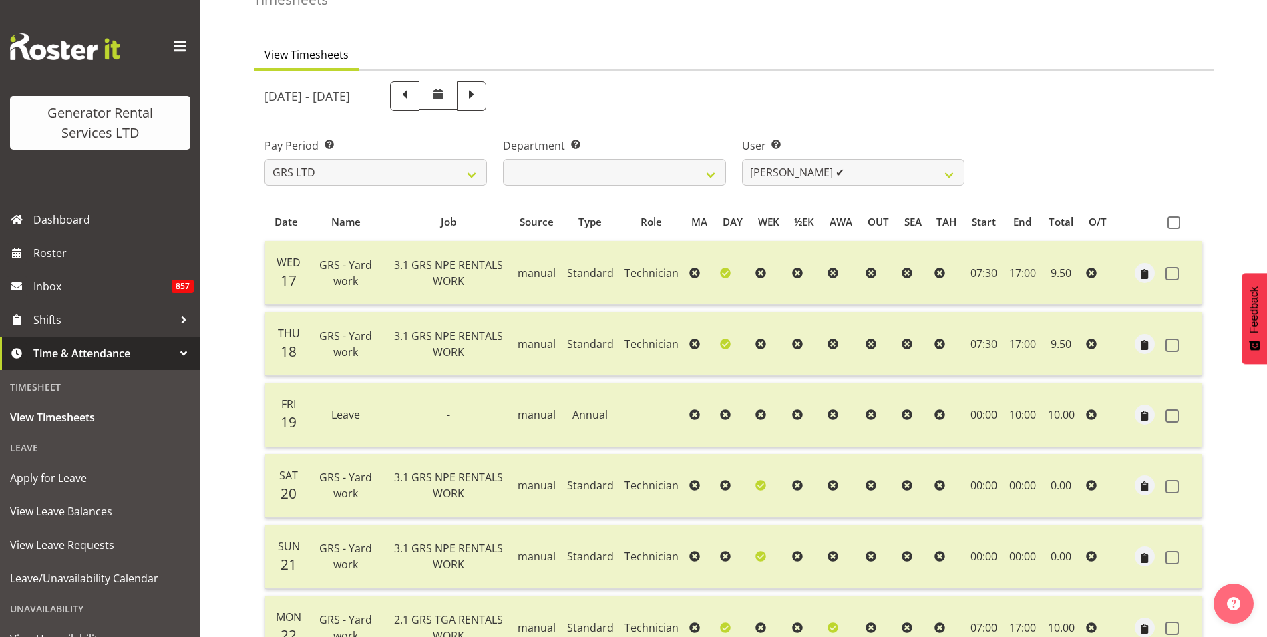
scroll to position [0, 0]
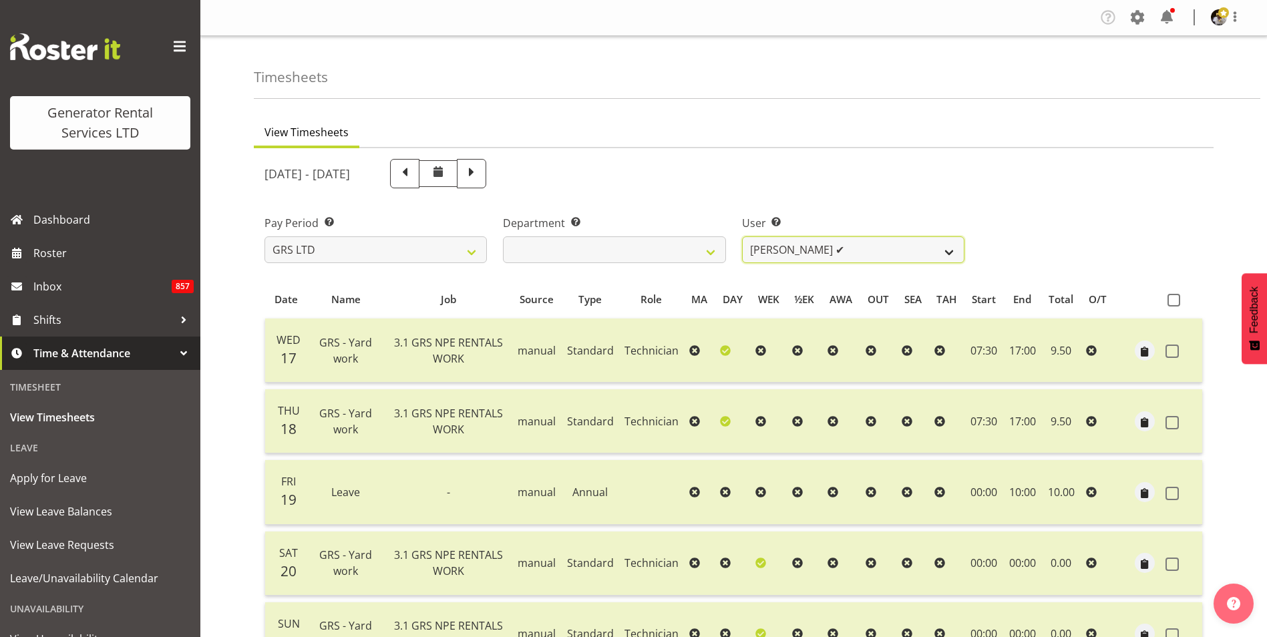
click at [845, 247] on select "[PERSON_NAME] ❌ [PERSON_NAME] ✔ [PERSON_NAME] ✔" at bounding box center [853, 249] width 222 height 27
click at [654, 248] on select "GRS HIRE HST GRS SALES HST" at bounding box center [614, 249] width 222 height 27
select select "162"
click at [503, 236] on select "GRS HIRE HST GRS SALES HST" at bounding box center [614, 249] width 222 height 27
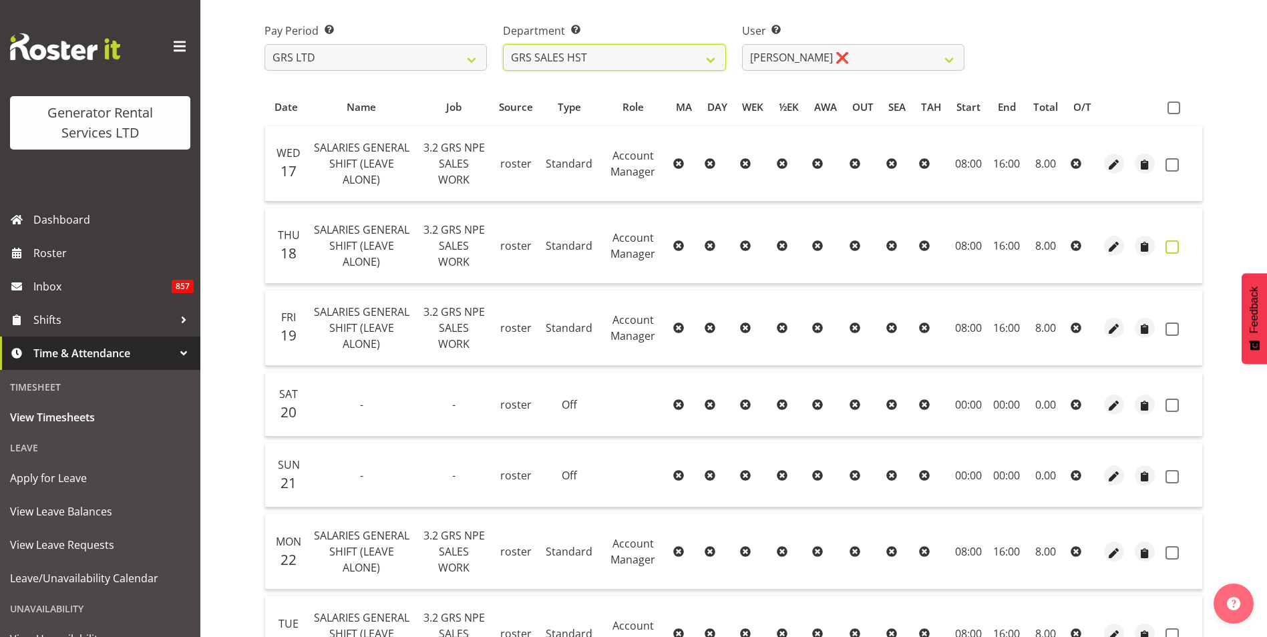
scroll to position [67, 0]
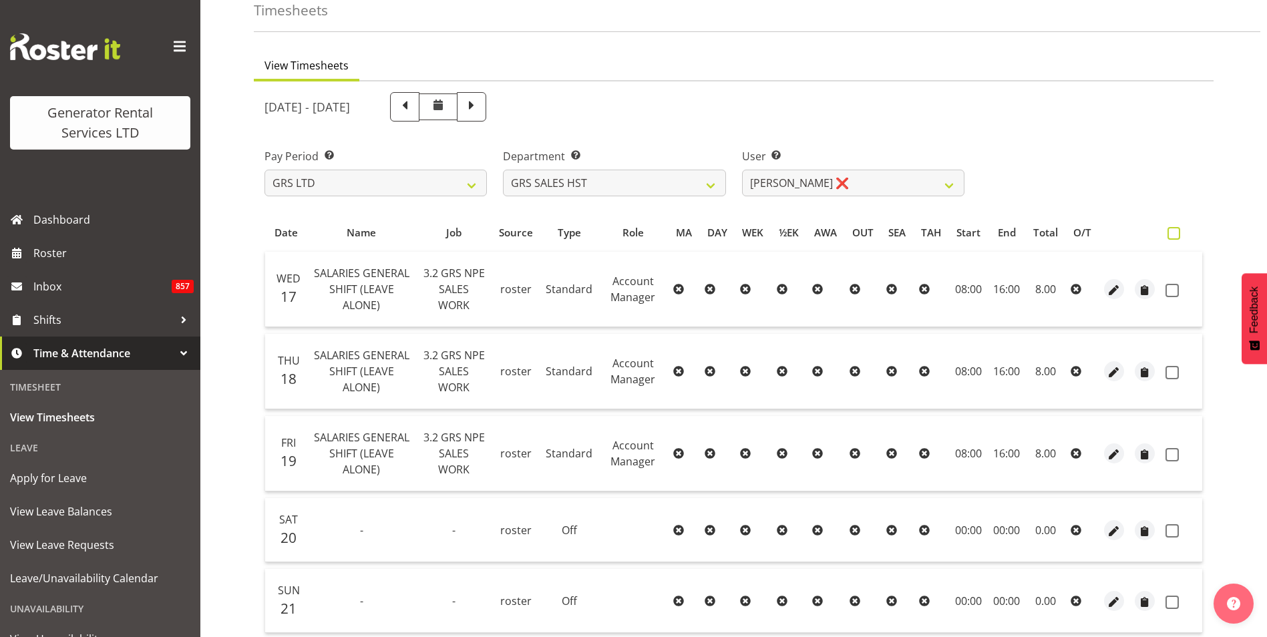
click at [1182, 233] on label at bounding box center [1177, 233] width 19 height 13
click at [1176, 233] on input "checkbox" at bounding box center [1172, 233] width 9 height 9
checkbox input "true"
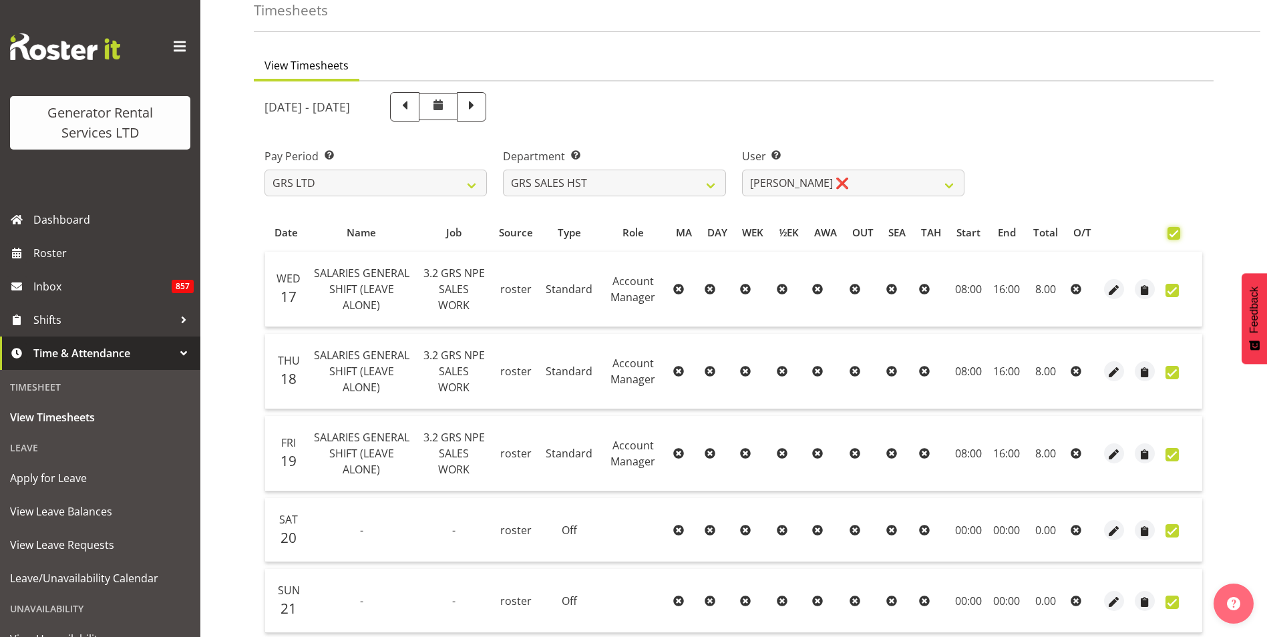
checkbox input "true"
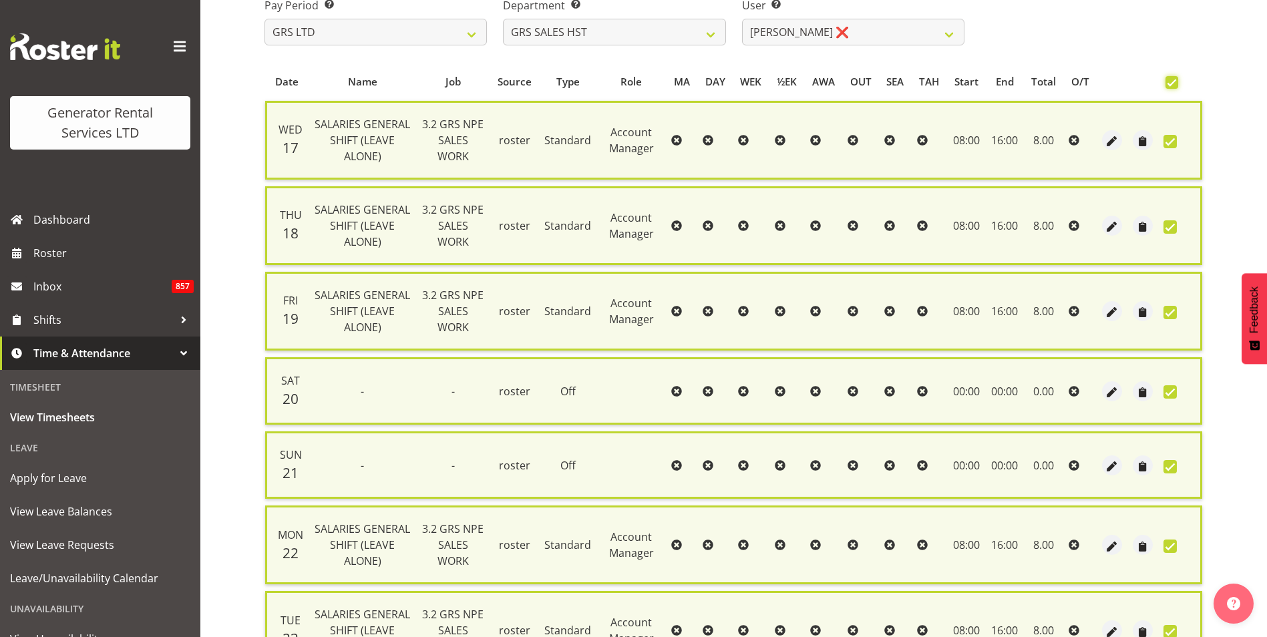
scroll to position [356, 0]
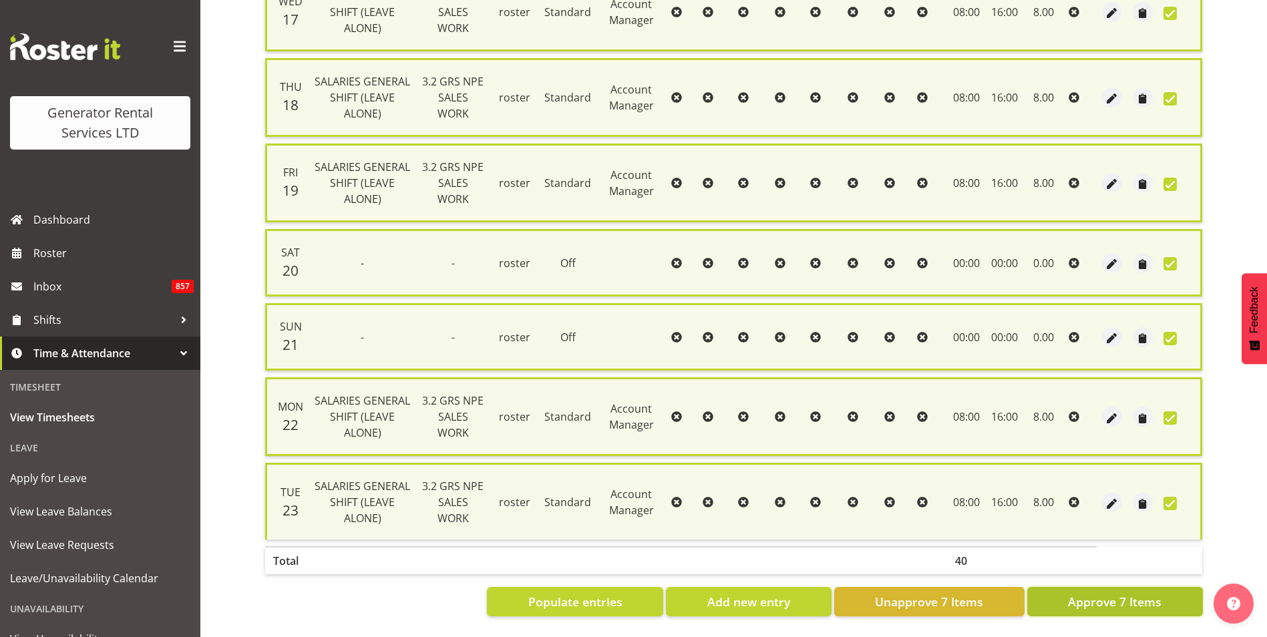
click at [1140, 593] on span "Approve 7 Items" at bounding box center [1115, 601] width 94 height 17
checkbox input "false"
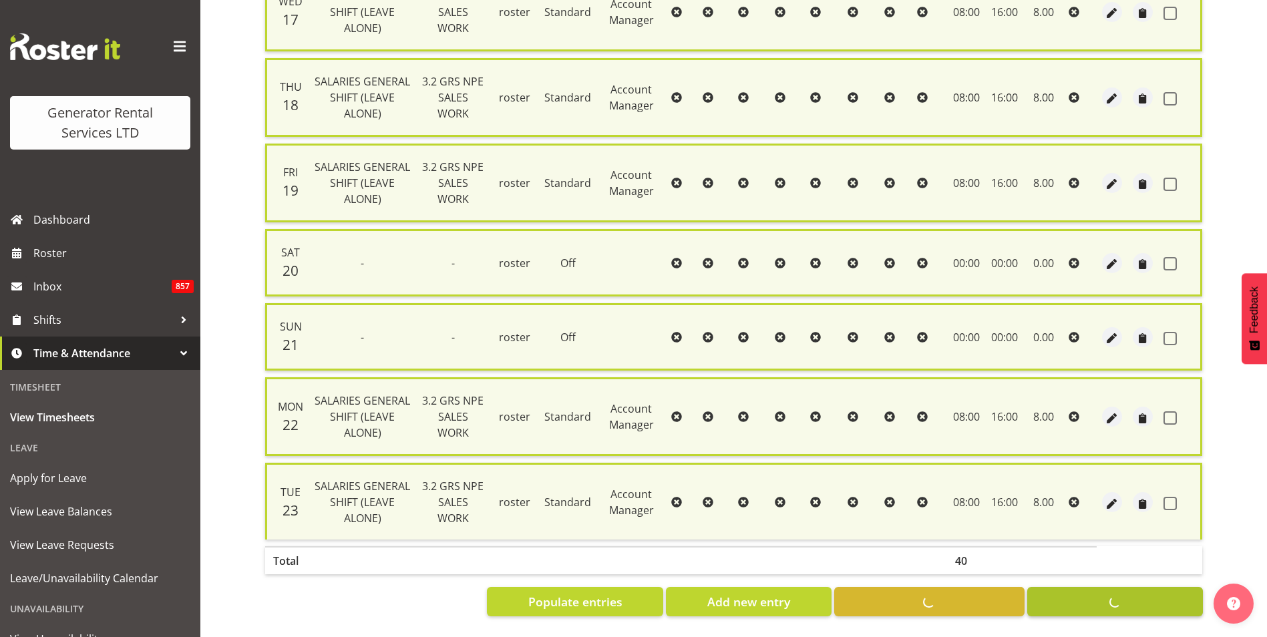
checkbox input "false"
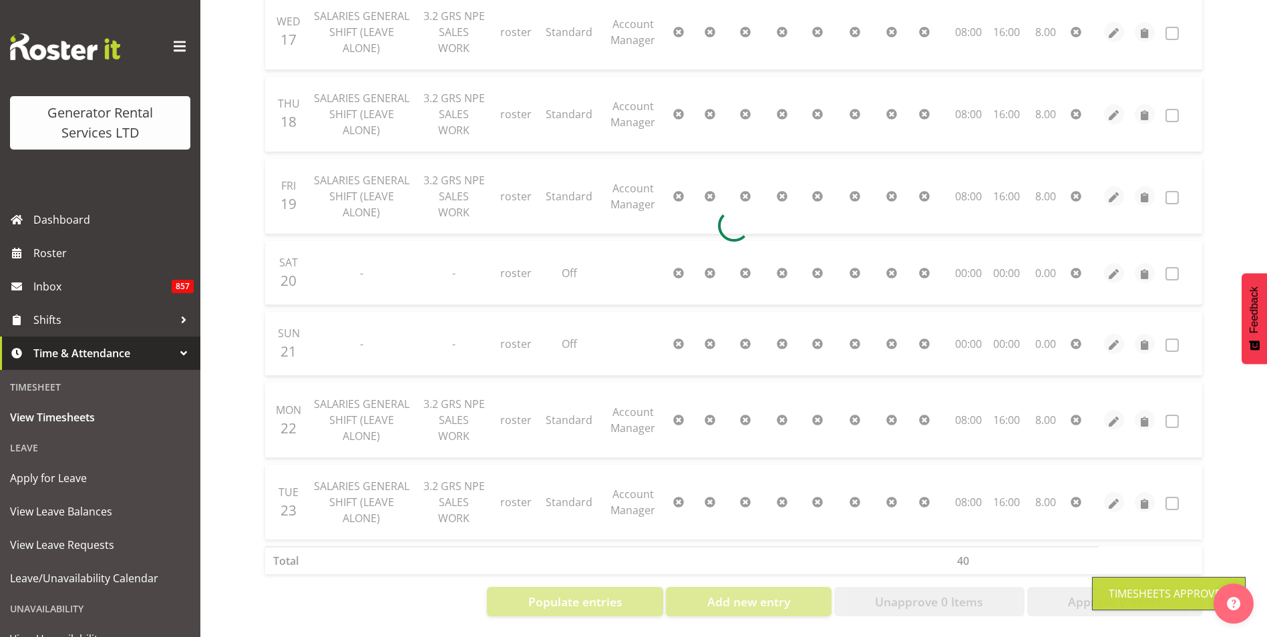
scroll to position [278, 0]
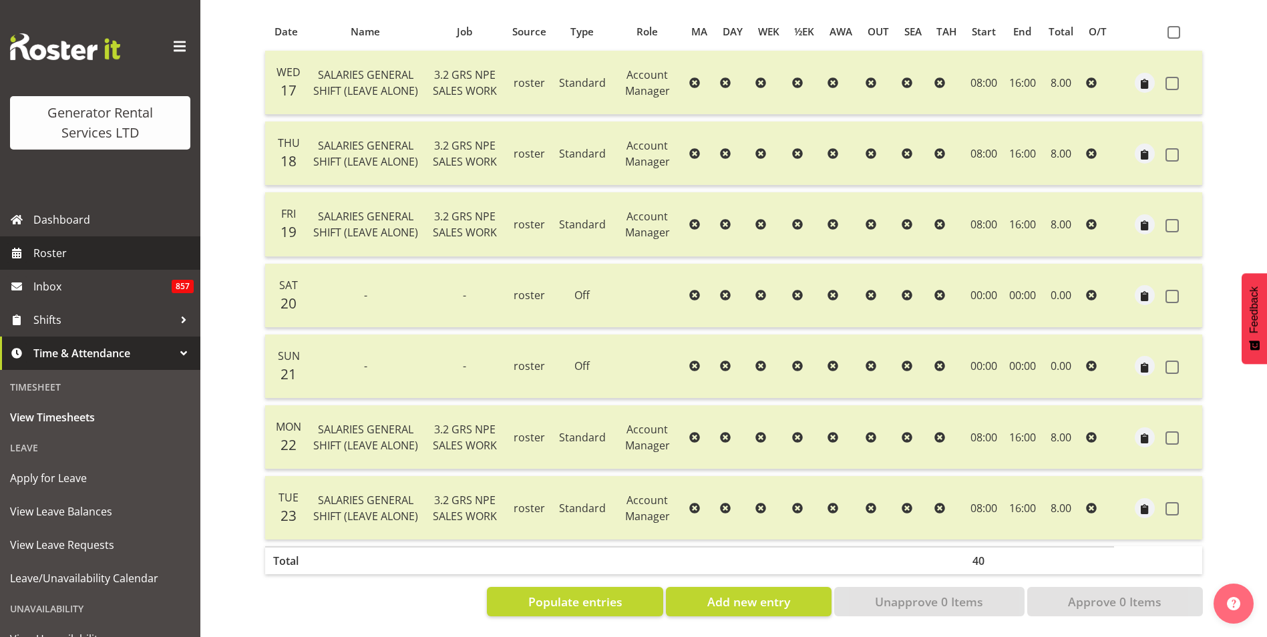
click at [49, 247] on span "Roster" at bounding box center [113, 253] width 160 height 20
